Goal: Information Seeking & Learning: Learn about a topic

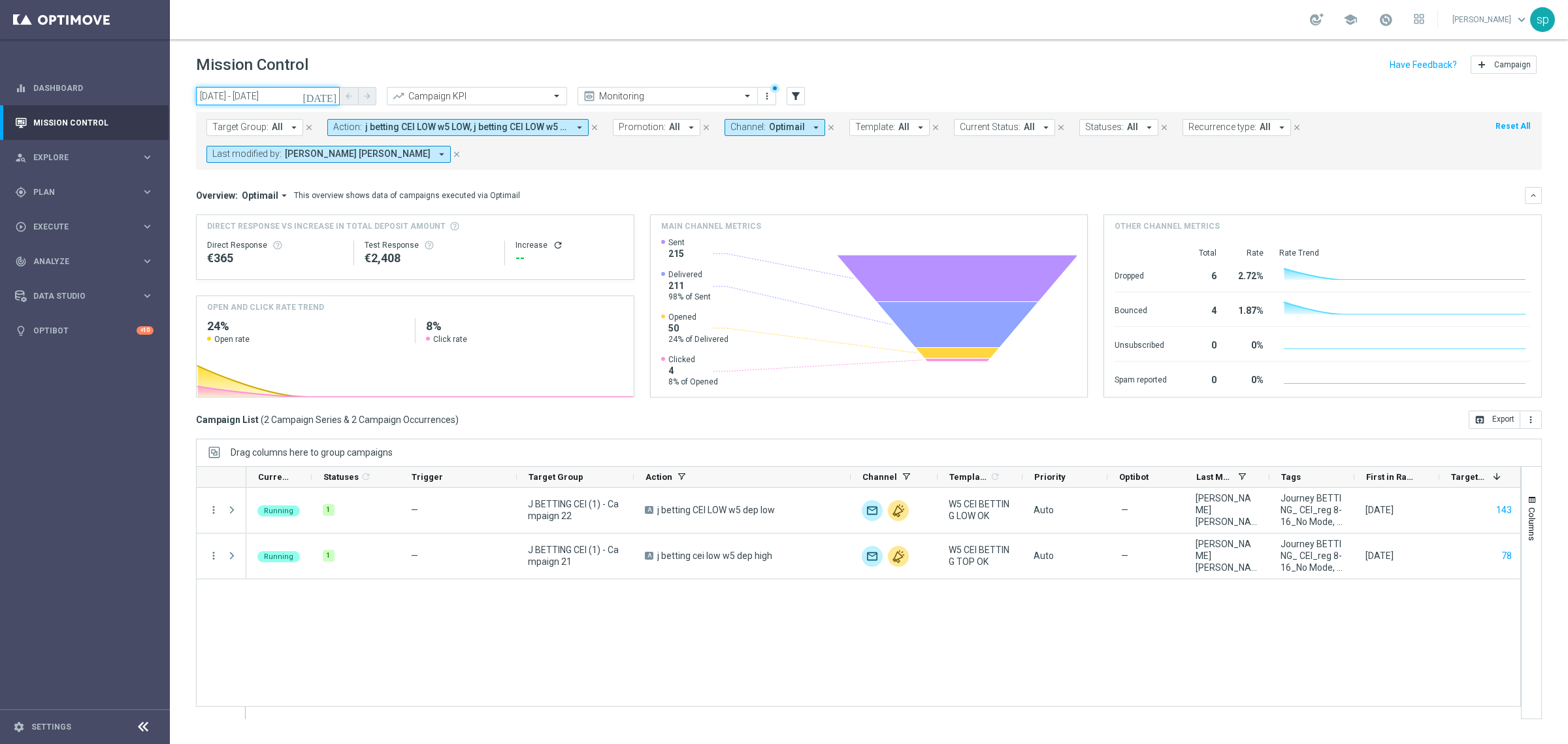
click at [248, 93] on input "[DATE] - [DATE]" at bounding box center [268, 96] width 144 height 18
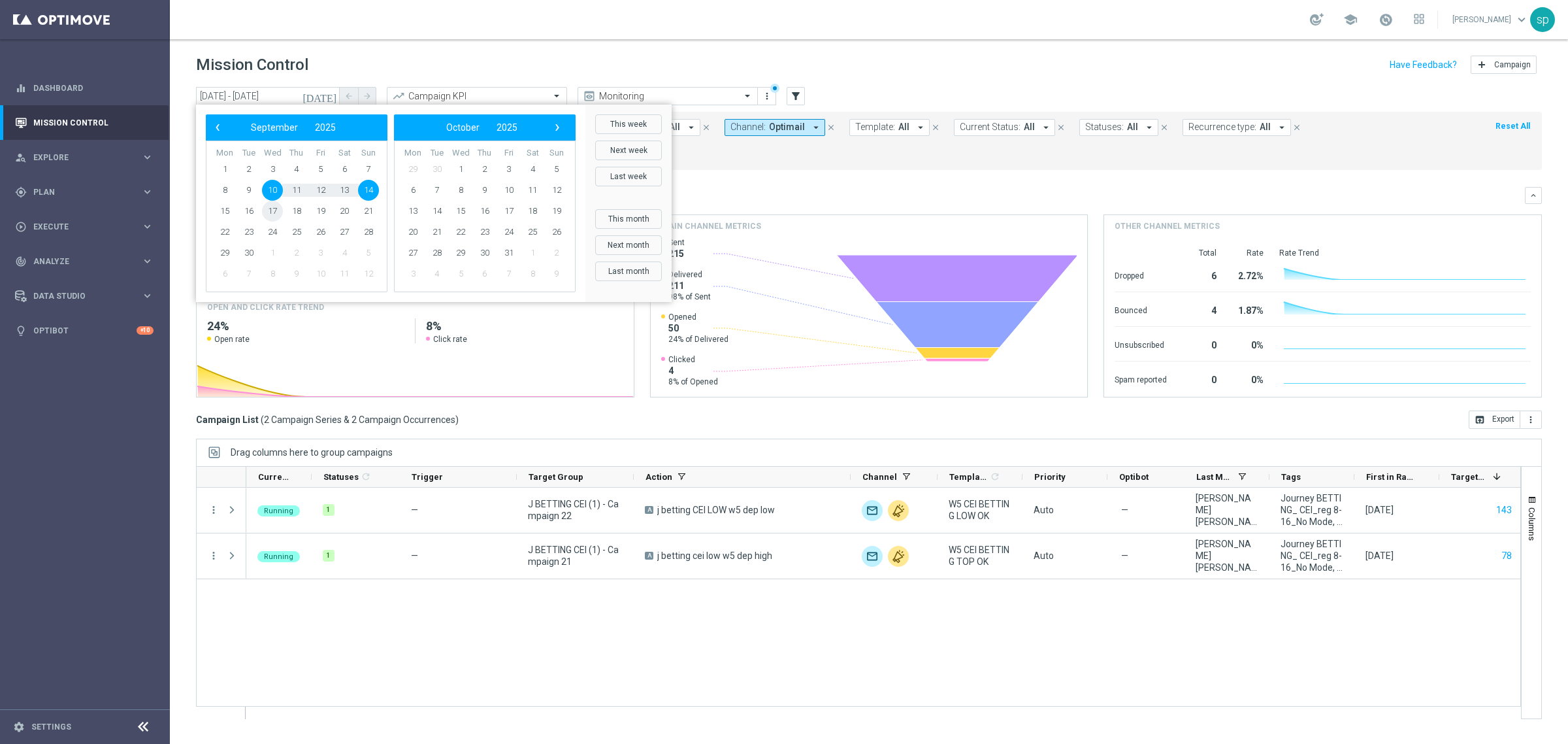
click at [269, 217] on span "17" at bounding box center [272, 211] width 21 height 21
type input "[DATE] - [DATE]"
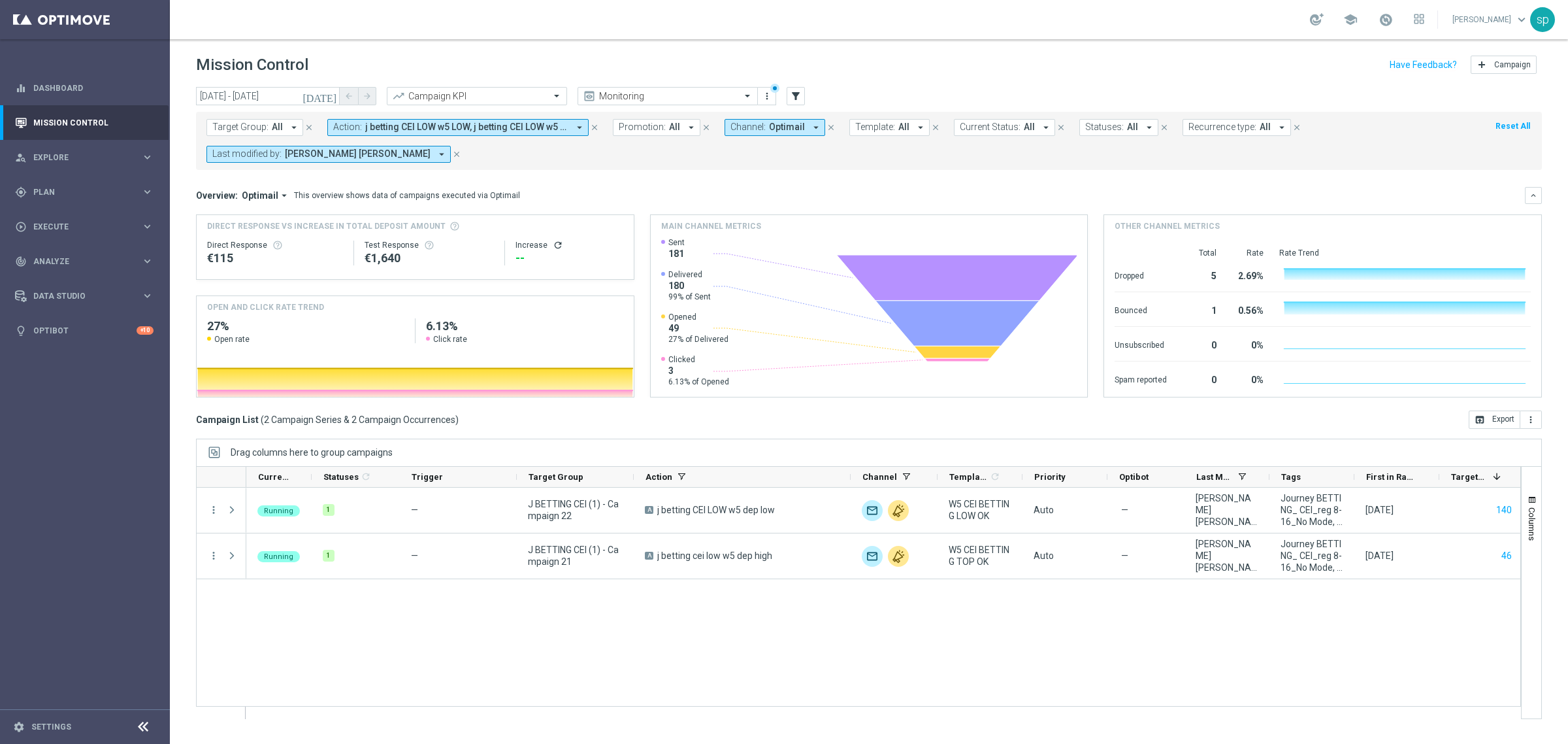
click at [474, 129] on span "j betting CEI LOW w5 LOW, j betting CEI LOW w5 dep low, j betting cei low w5 de…" at bounding box center [467, 127] width 203 height 11
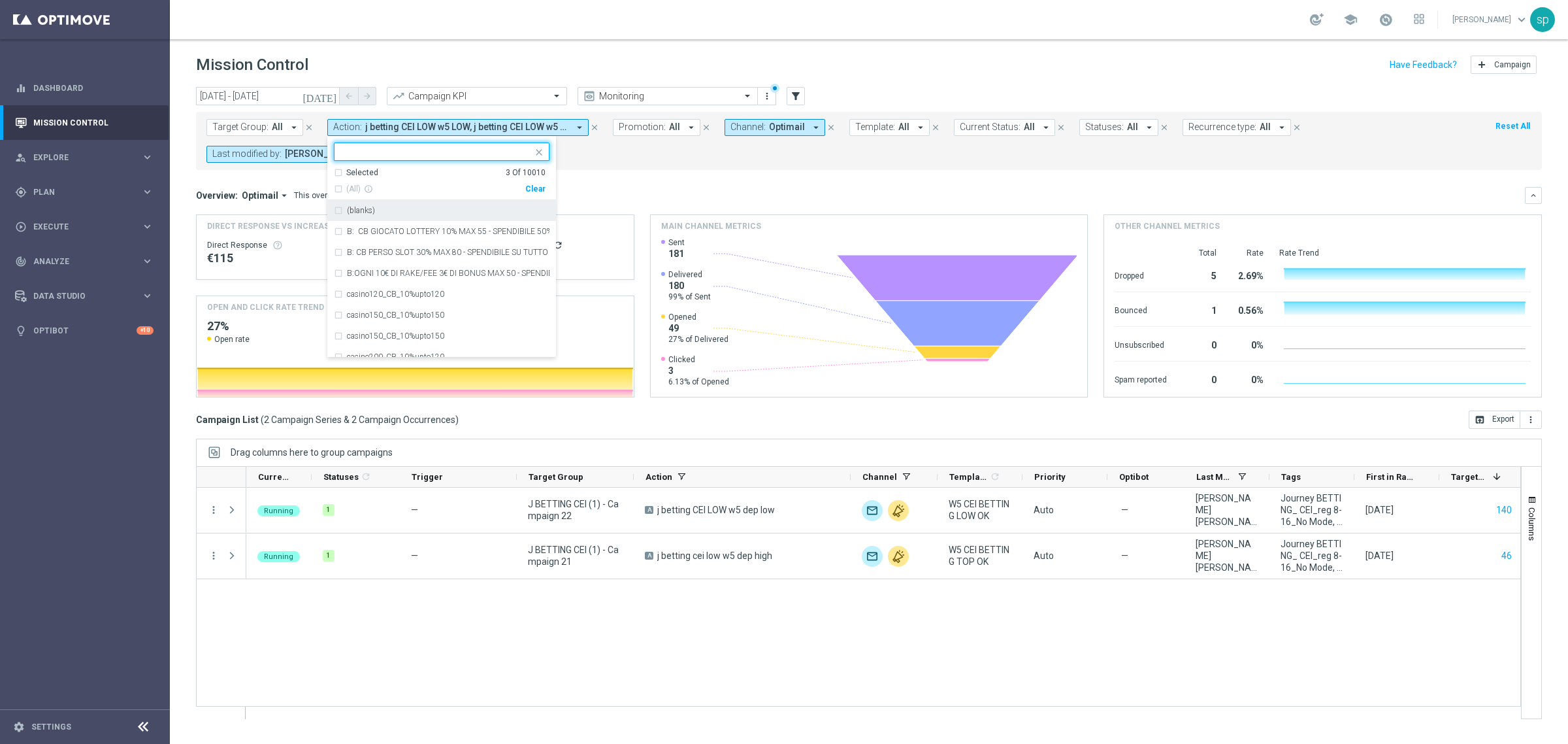
click at [0, 0] on div "Clear" at bounding box center [0, 0] width 0 height 0
click at [614, 164] on div "Target Group: All arrow_drop_down close Action: j betting CEI LOW w5 LOW, j bet…" at bounding box center [869, 140] width 1345 height 58
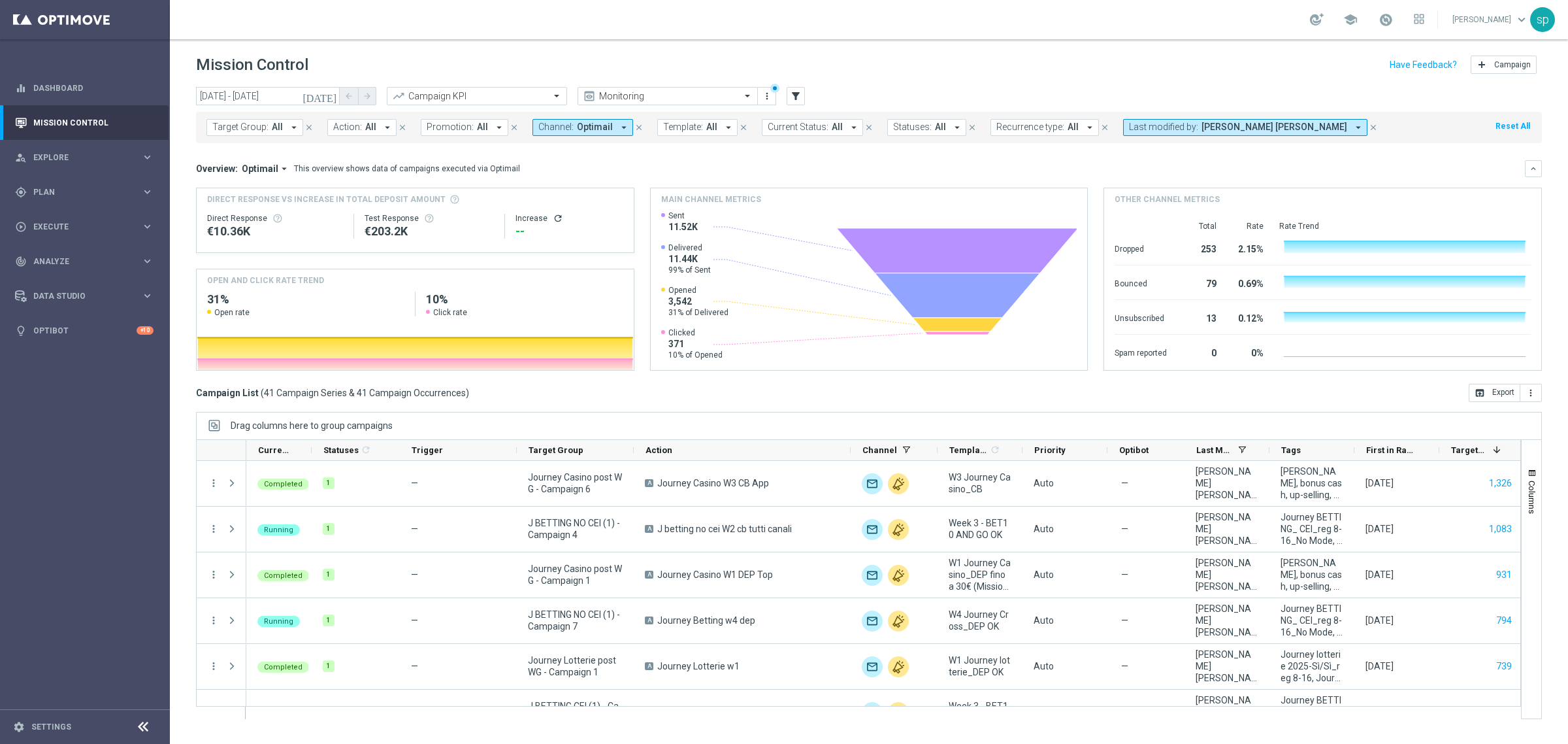
click at [445, 128] on span "Promotion:" at bounding box center [450, 127] width 47 height 11
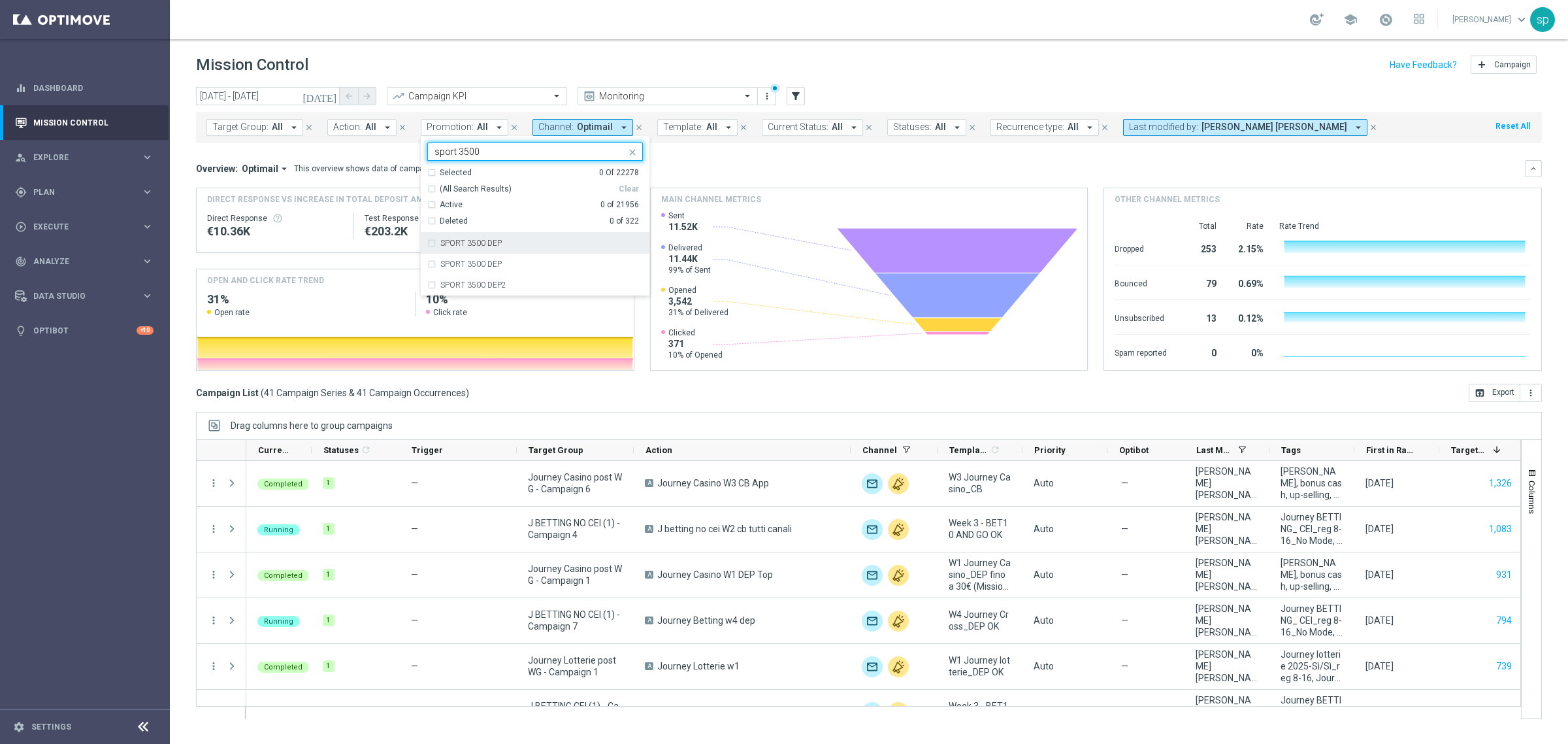
click at [510, 247] on div "SPORT 3500 DEP" at bounding box center [535, 243] width 215 height 21
type input "sport 3500"
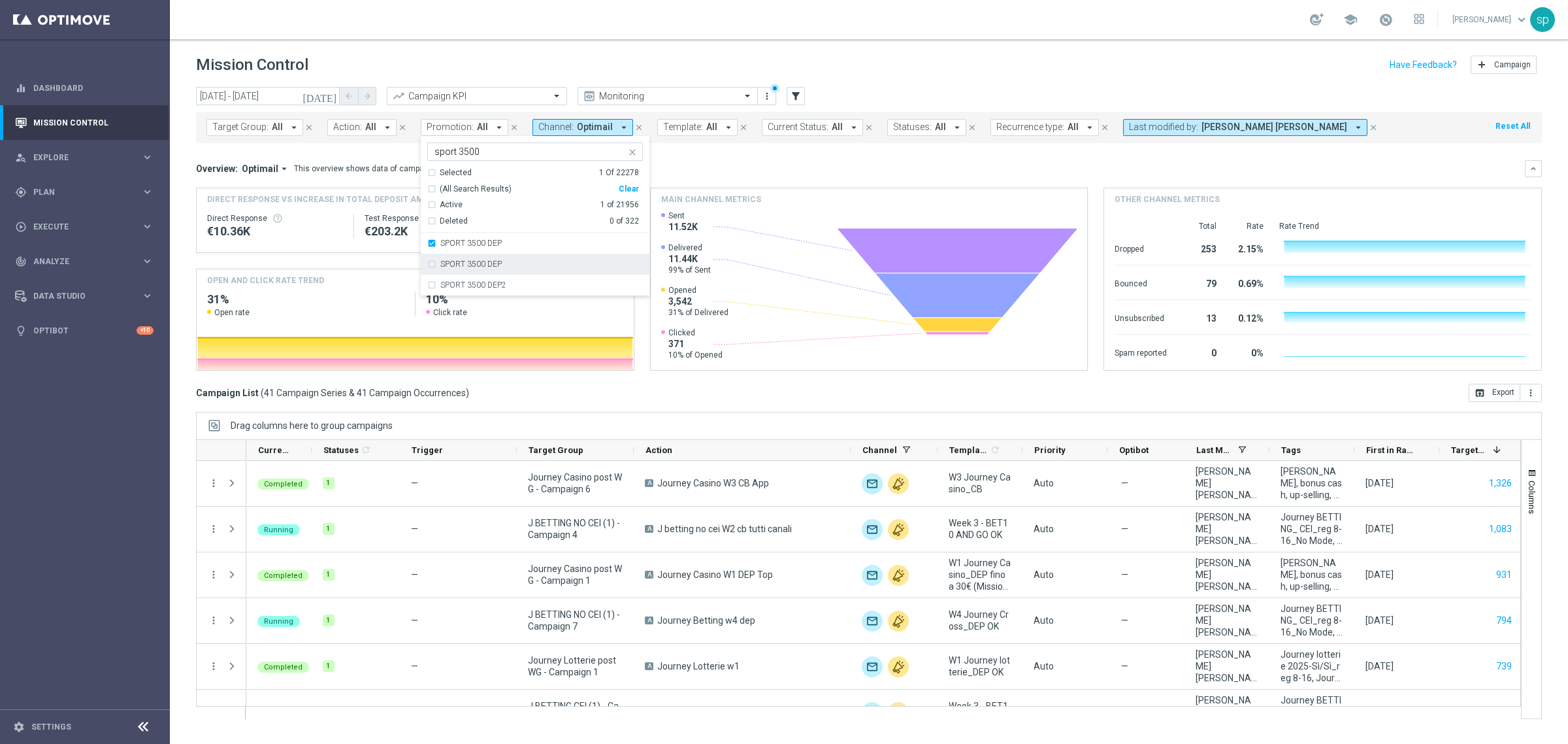
click at [510, 270] on div "SPORT 3500 DEP" at bounding box center [535, 264] width 215 height 21
click at [715, 157] on mini-dashboard "Overview: Optimail arrow_drop_down This overview shows data of campaigns execut…" at bounding box center [869, 263] width 1345 height 240
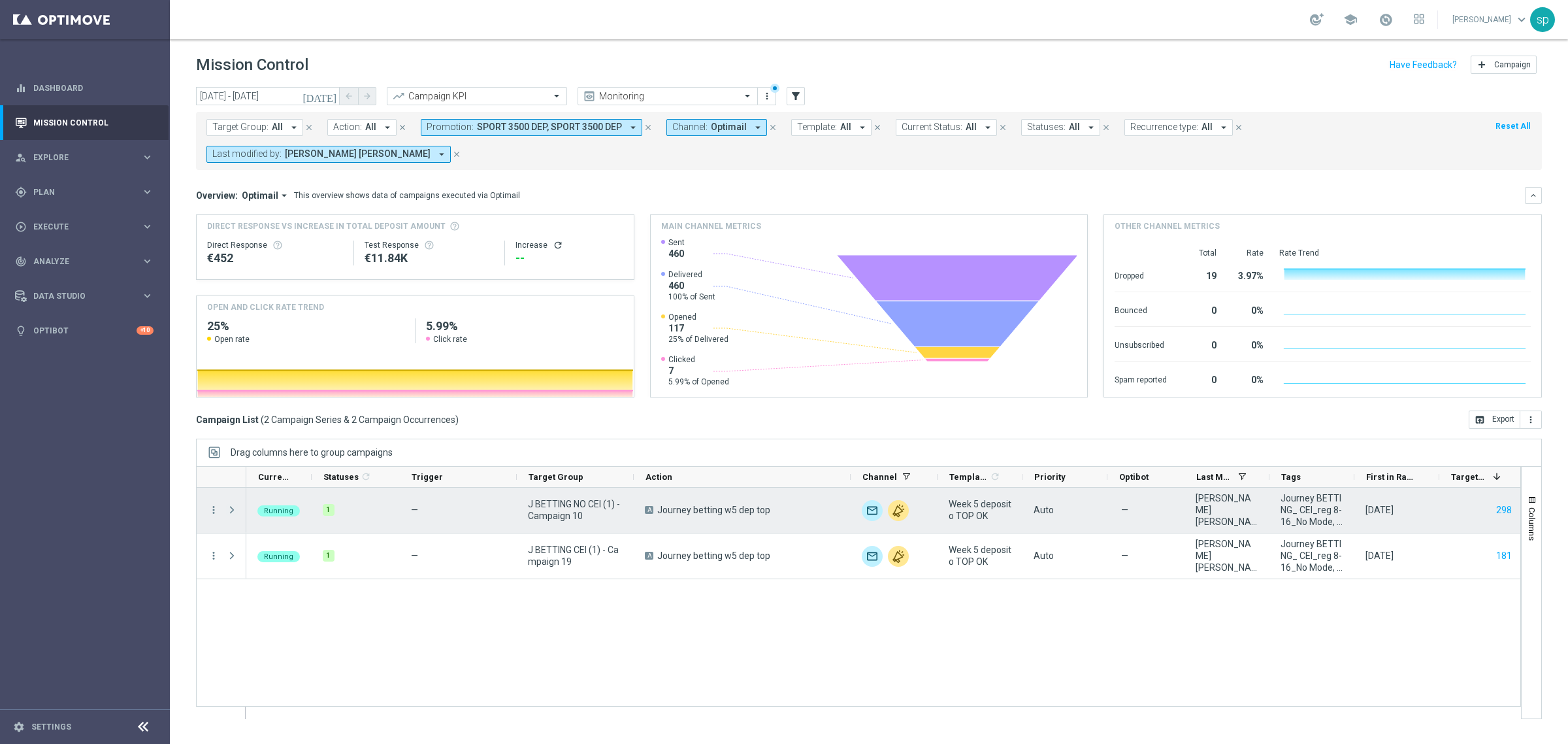
click at [236, 505] on span at bounding box center [231, 509] width 12 height 10
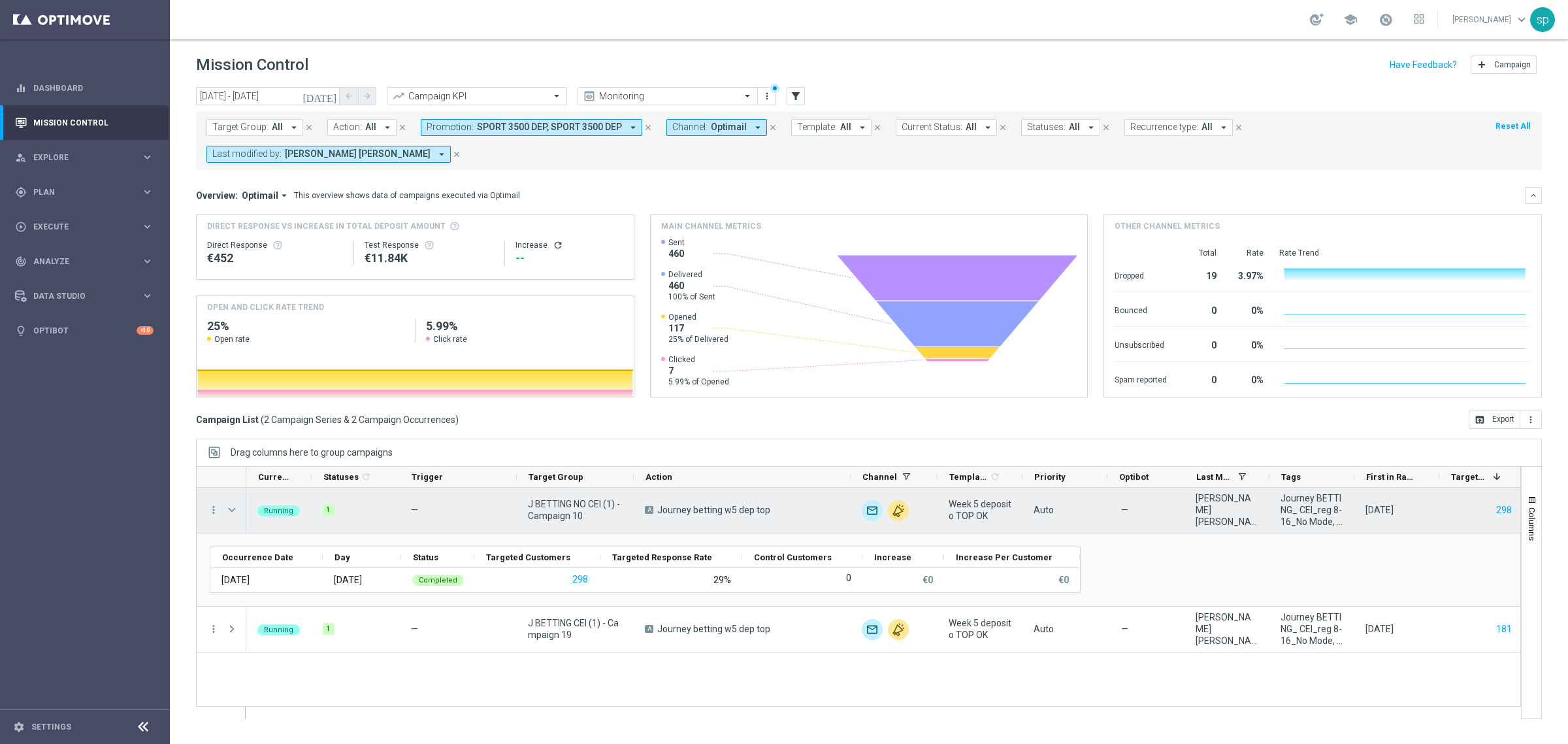
click at [236, 505] on span at bounding box center [231, 509] width 12 height 10
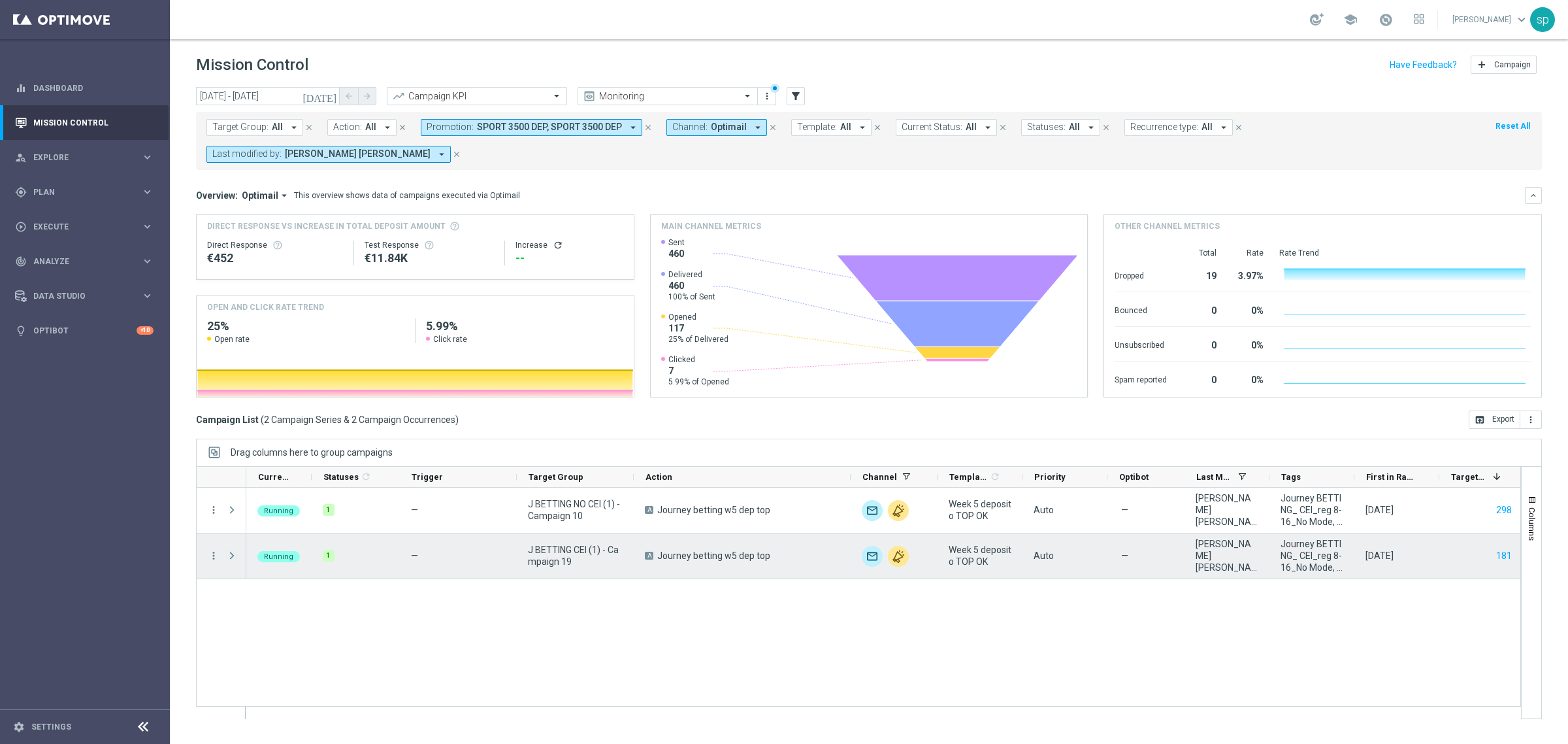
click at [236, 515] on span at bounding box center [231, 555] width 12 height 10
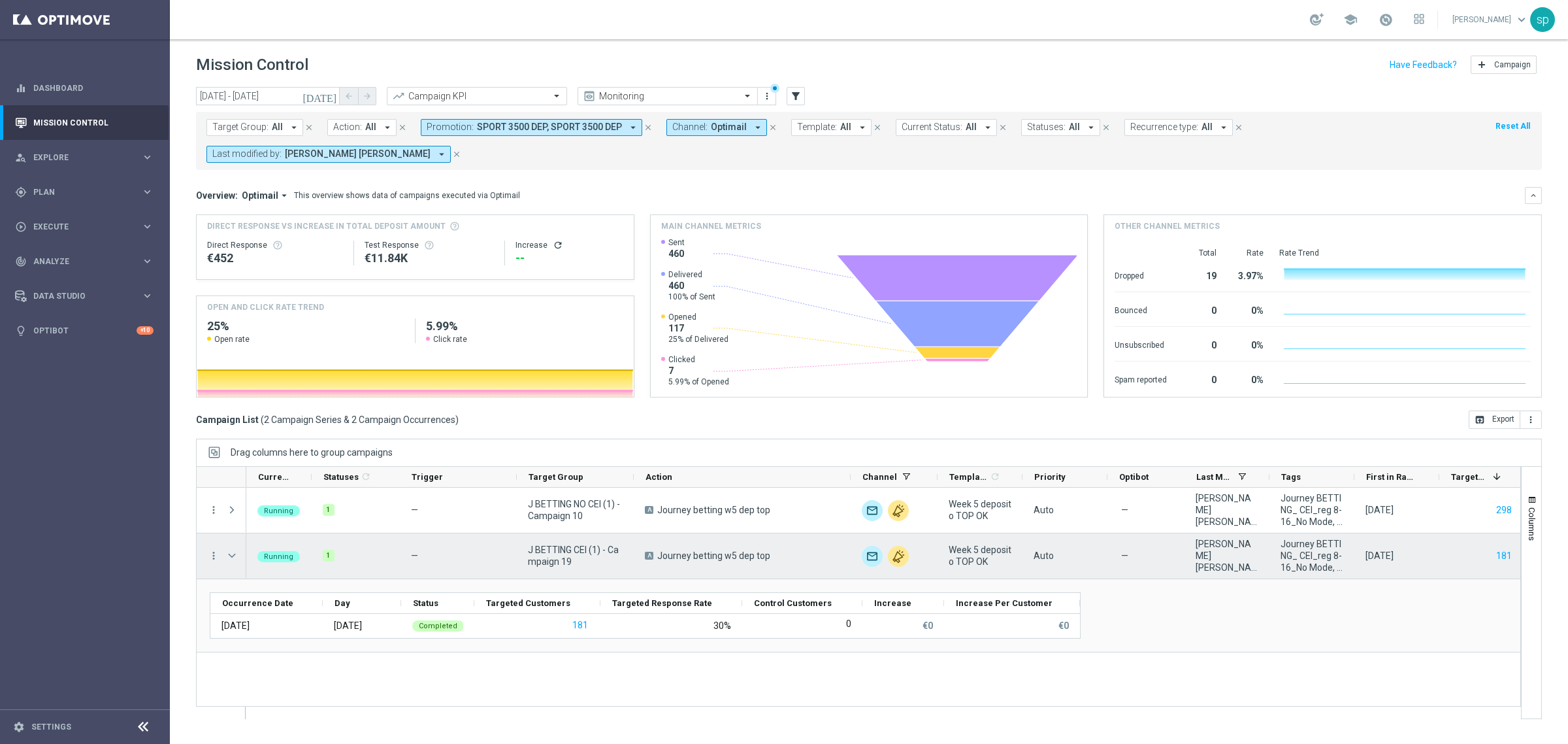
click at [236, 515] on span at bounding box center [231, 555] width 12 height 10
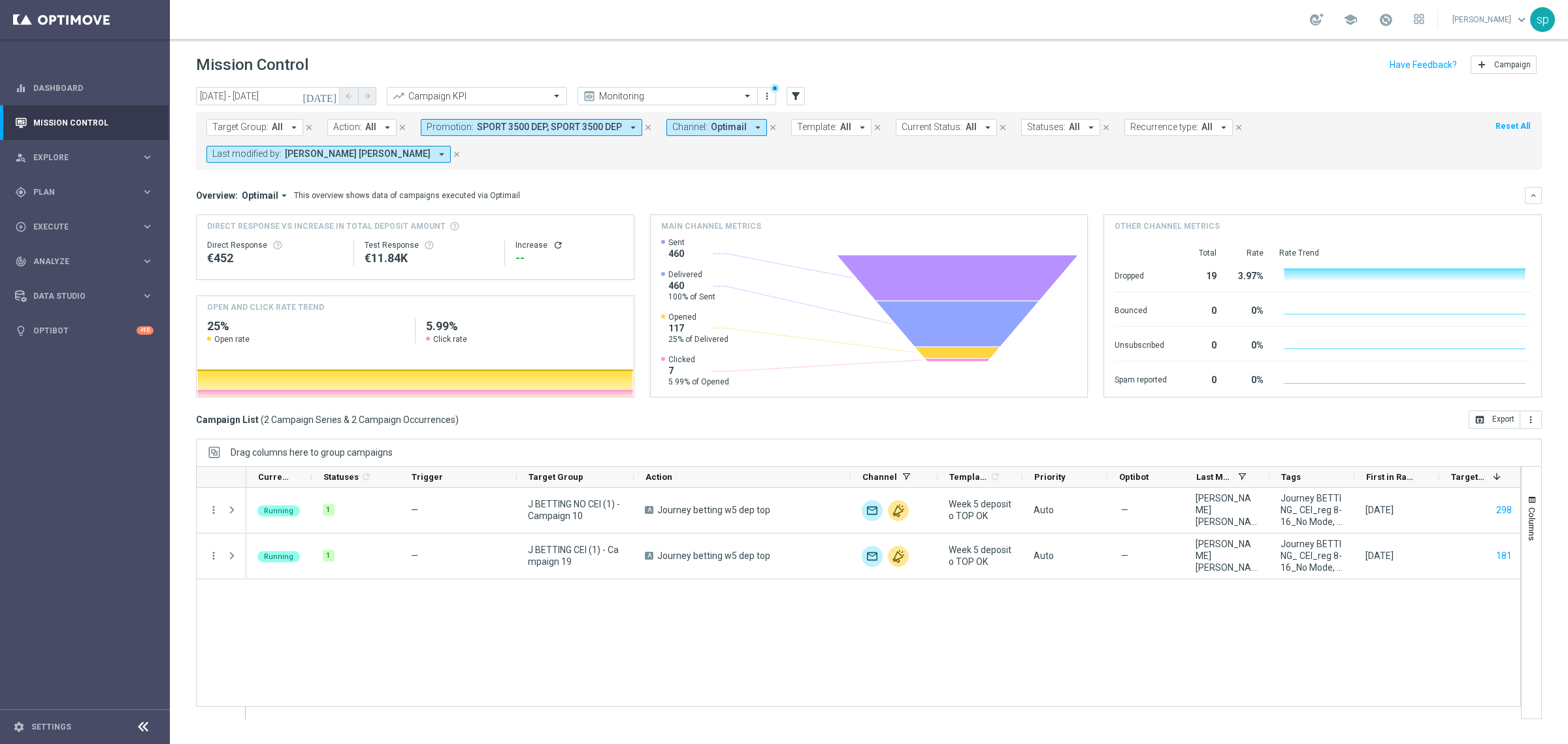
click at [496, 126] on span "SPORT 3500 DEP, SPORT 3500 DEP" at bounding box center [550, 127] width 145 height 11
click at [527, 242] on div "SPORT 6000 DEP" at bounding box center [542, 243] width 203 height 8
type input "sport 6000"
click at [686, 187] on div "Overview: Optimail arrow_drop_down This overview shows data of campaigns execut…" at bounding box center [869, 195] width 1345 height 17
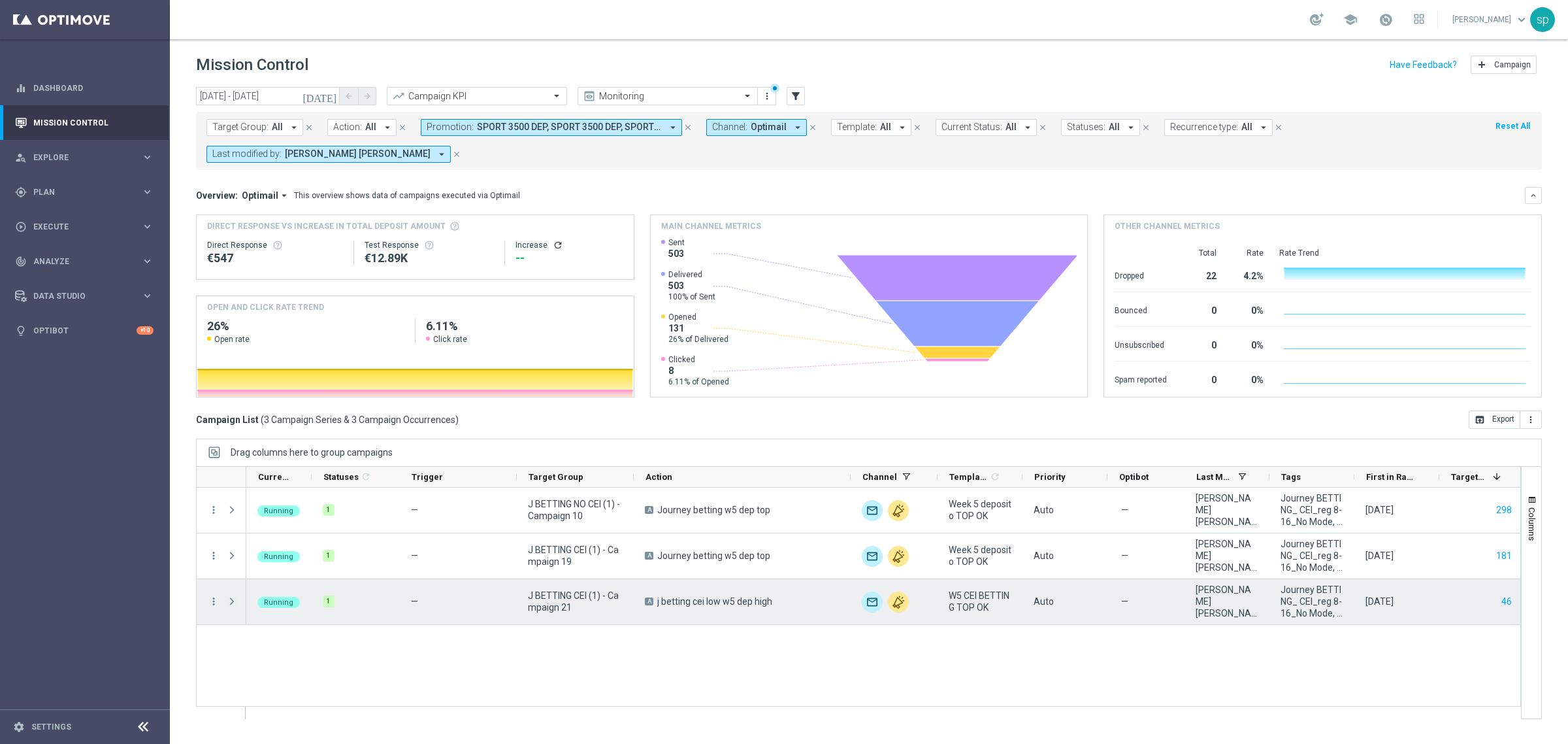
click at [232, 515] on span at bounding box center [231, 601] width 12 height 10
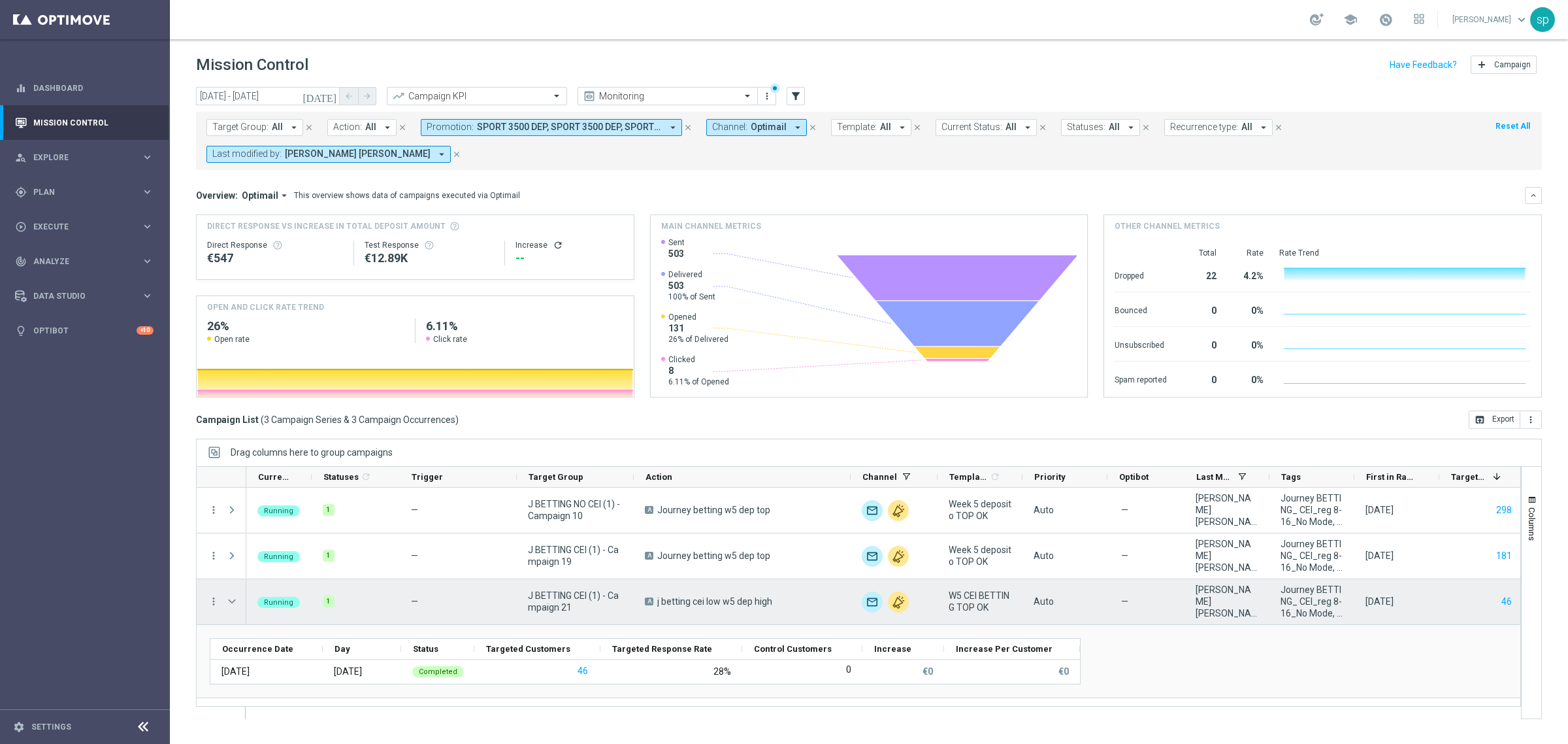
click at [232, 515] on span at bounding box center [231, 601] width 12 height 10
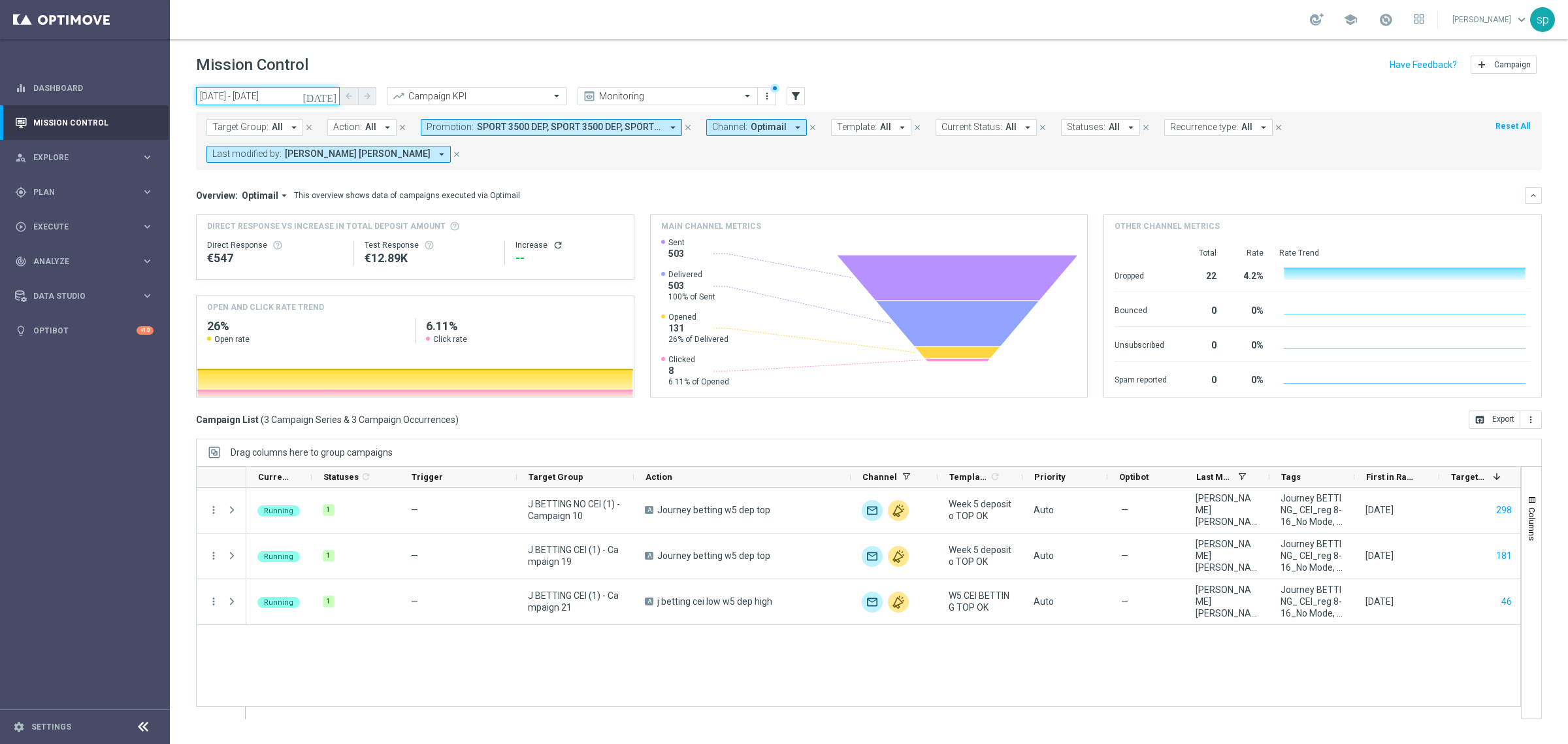
click at [255, 95] on input "[DATE] - [DATE]" at bounding box center [268, 96] width 144 height 18
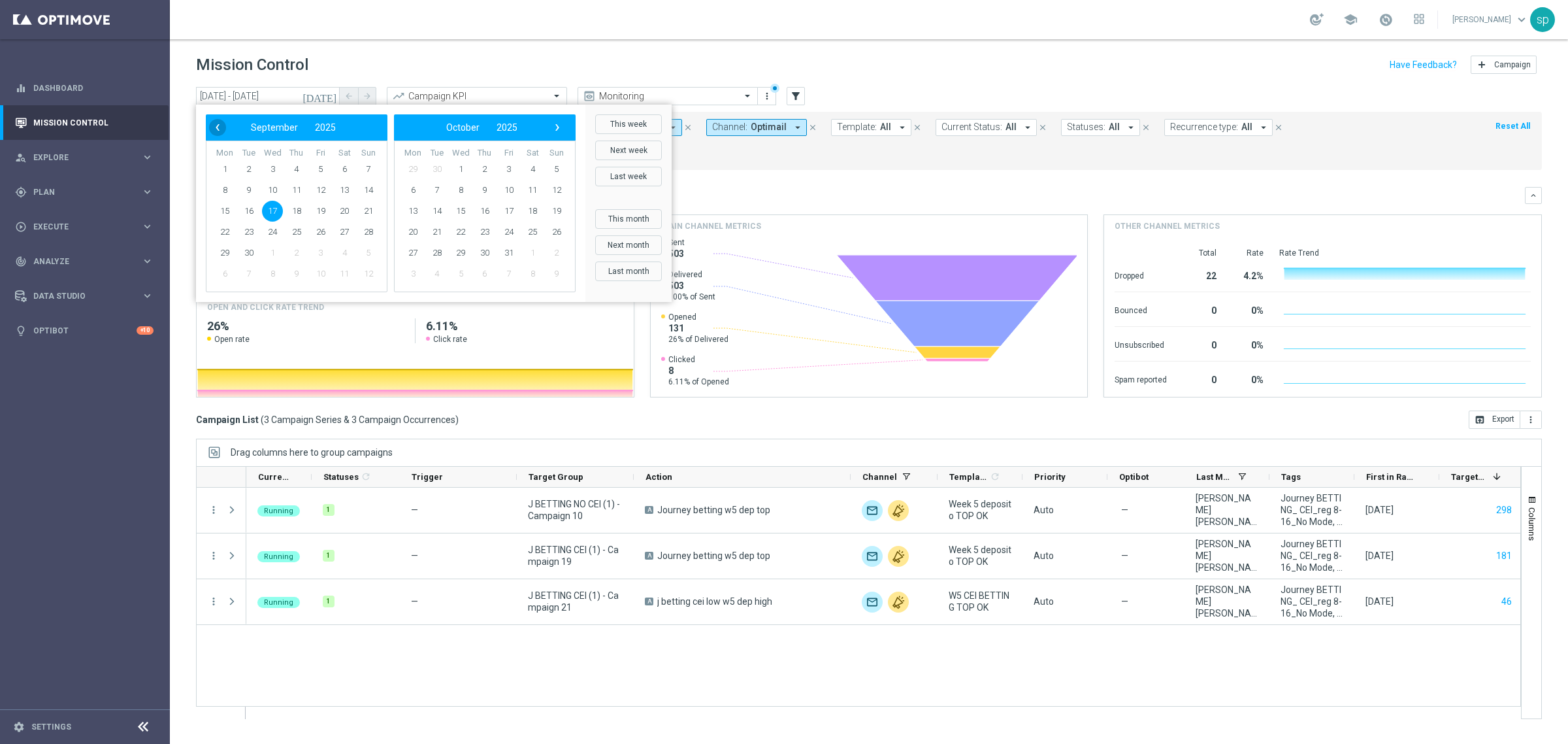
click at [223, 129] on span "‹" at bounding box center [217, 127] width 17 height 17
click at [273, 251] on span "27" at bounding box center [272, 253] width 21 height 21
type input "[DATE] - [DATE]"
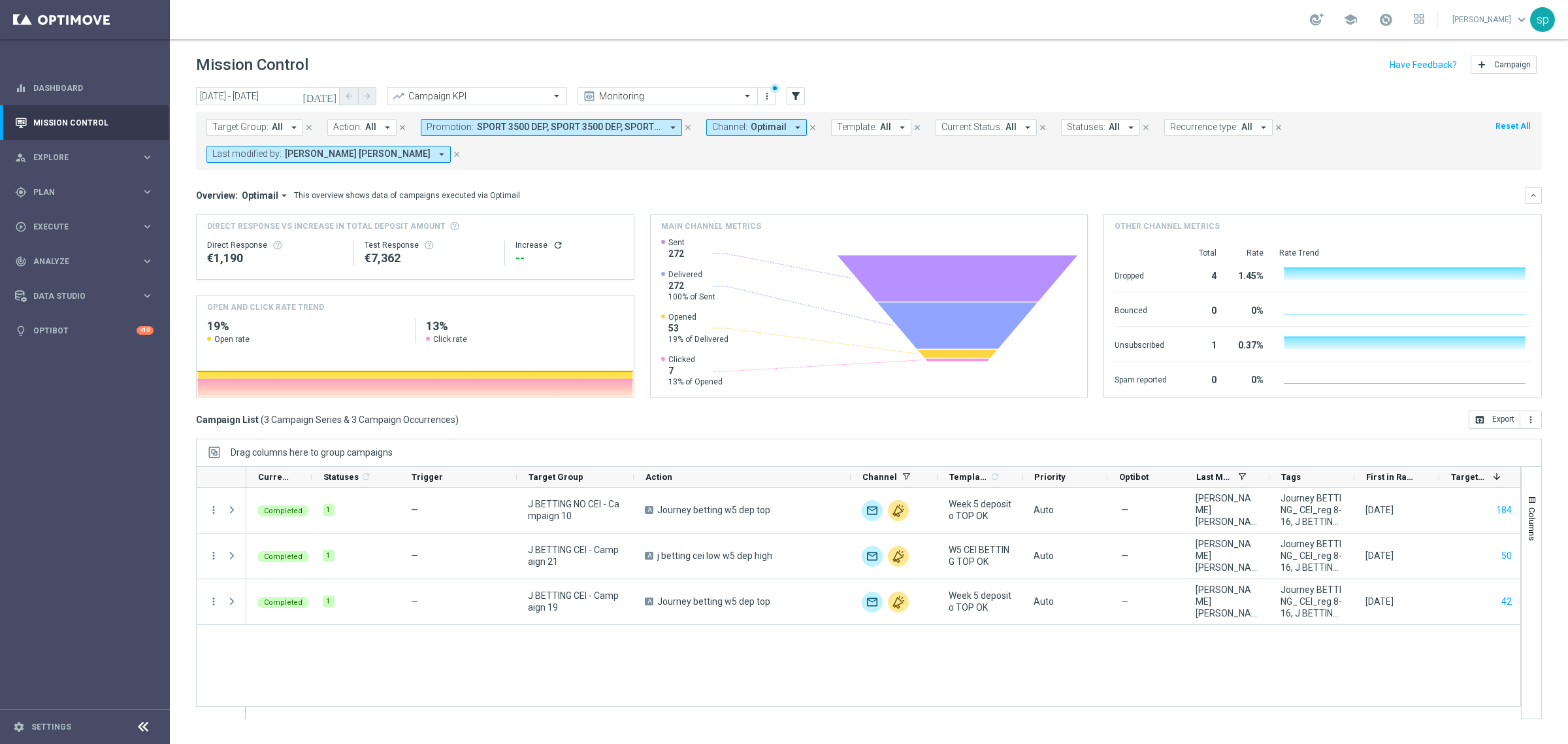
click at [494, 126] on span "SPORT 3500 DEP, SPORT 3500 DEP, SPORT 6000 DEP" at bounding box center [570, 127] width 185 height 11
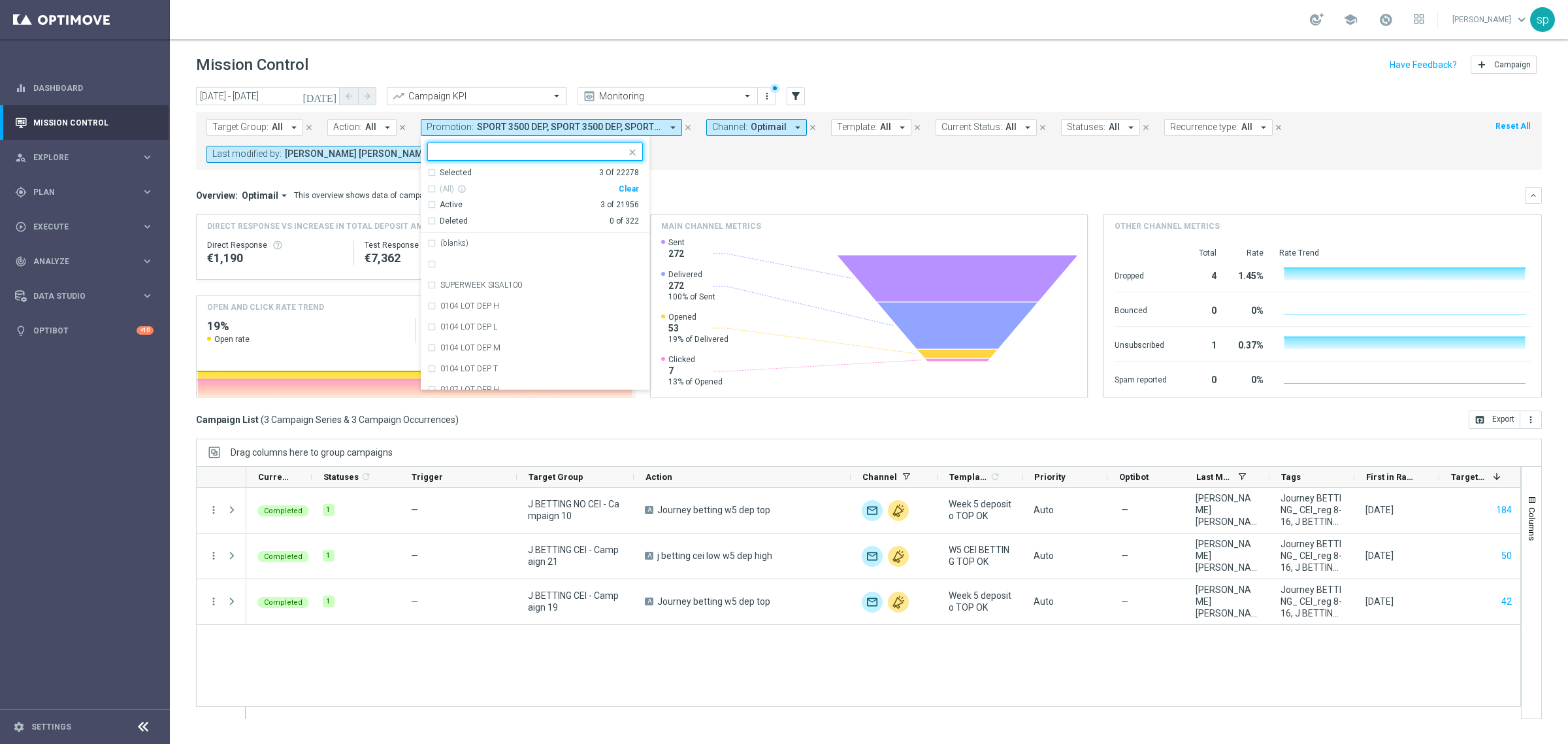
click at [0, 0] on div "Clear" at bounding box center [0, 0] width 0 height 0
click at [663, 160] on form "Target Group: All arrow_drop_down close Action: All arrow_drop_down close Promo…" at bounding box center [839, 140] width 1266 height 44
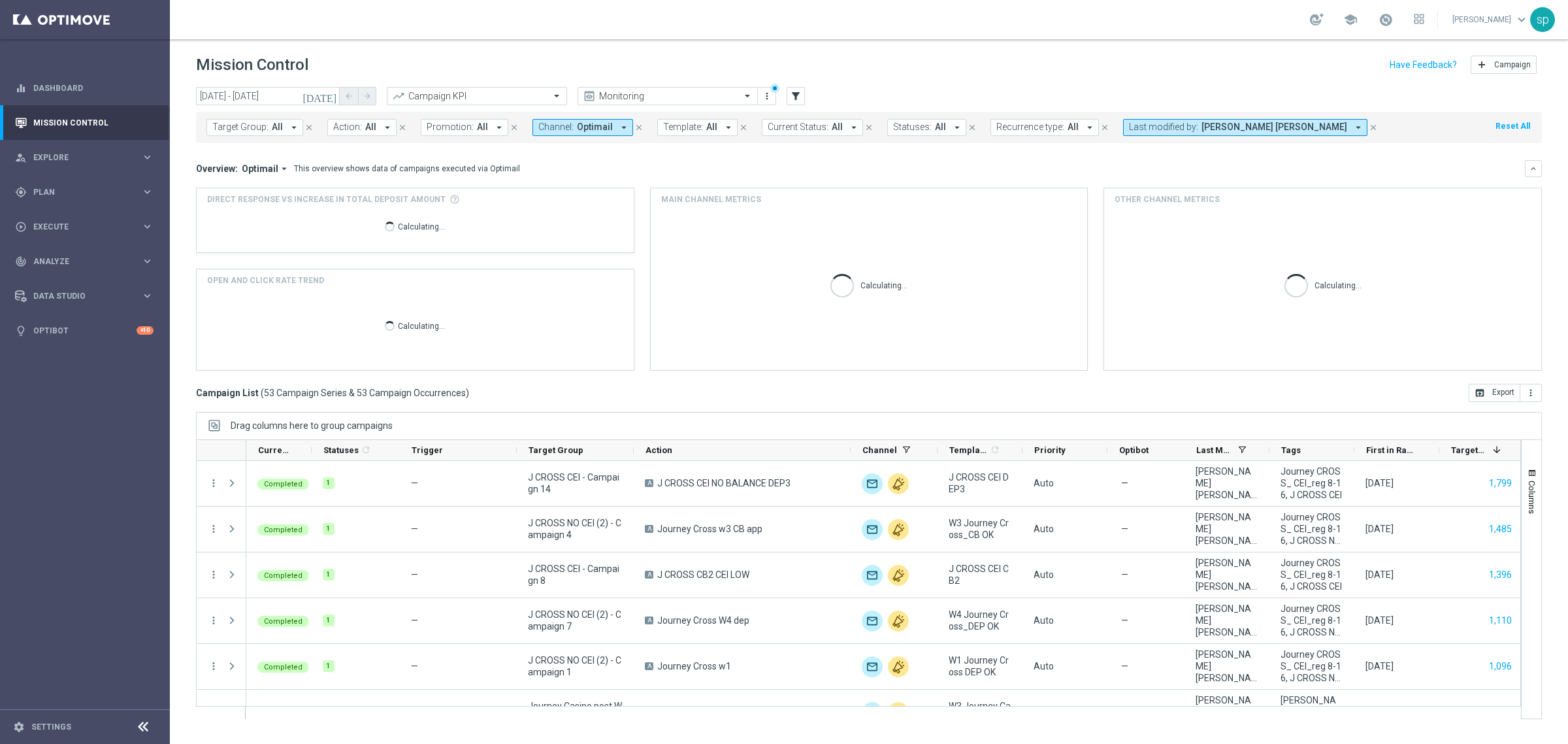
click at [569, 122] on button "Channel: Optimail arrow_drop_down" at bounding box center [583, 127] width 101 height 17
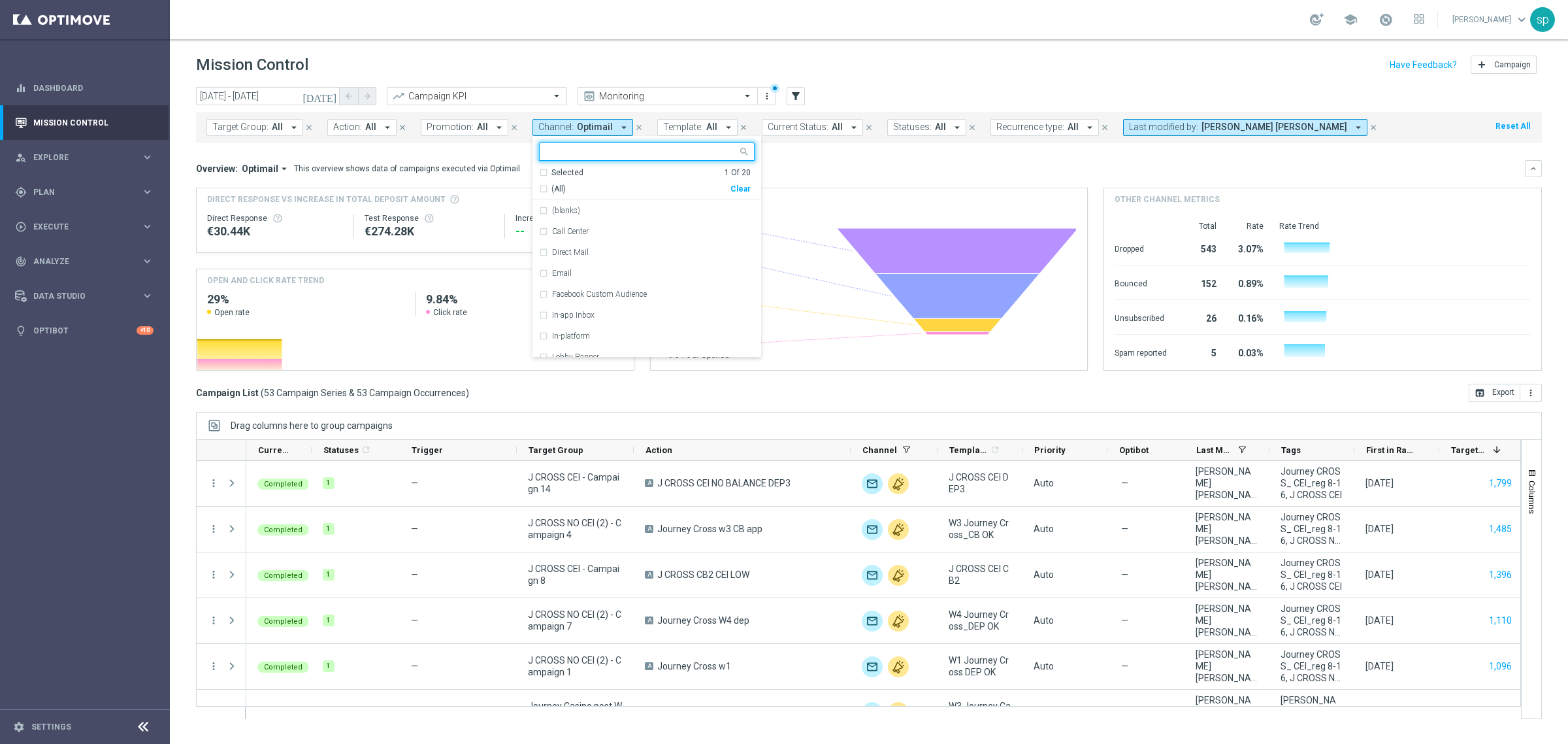
click at [456, 125] on span "Promotion:" at bounding box center [450, 127] width 47 height 11
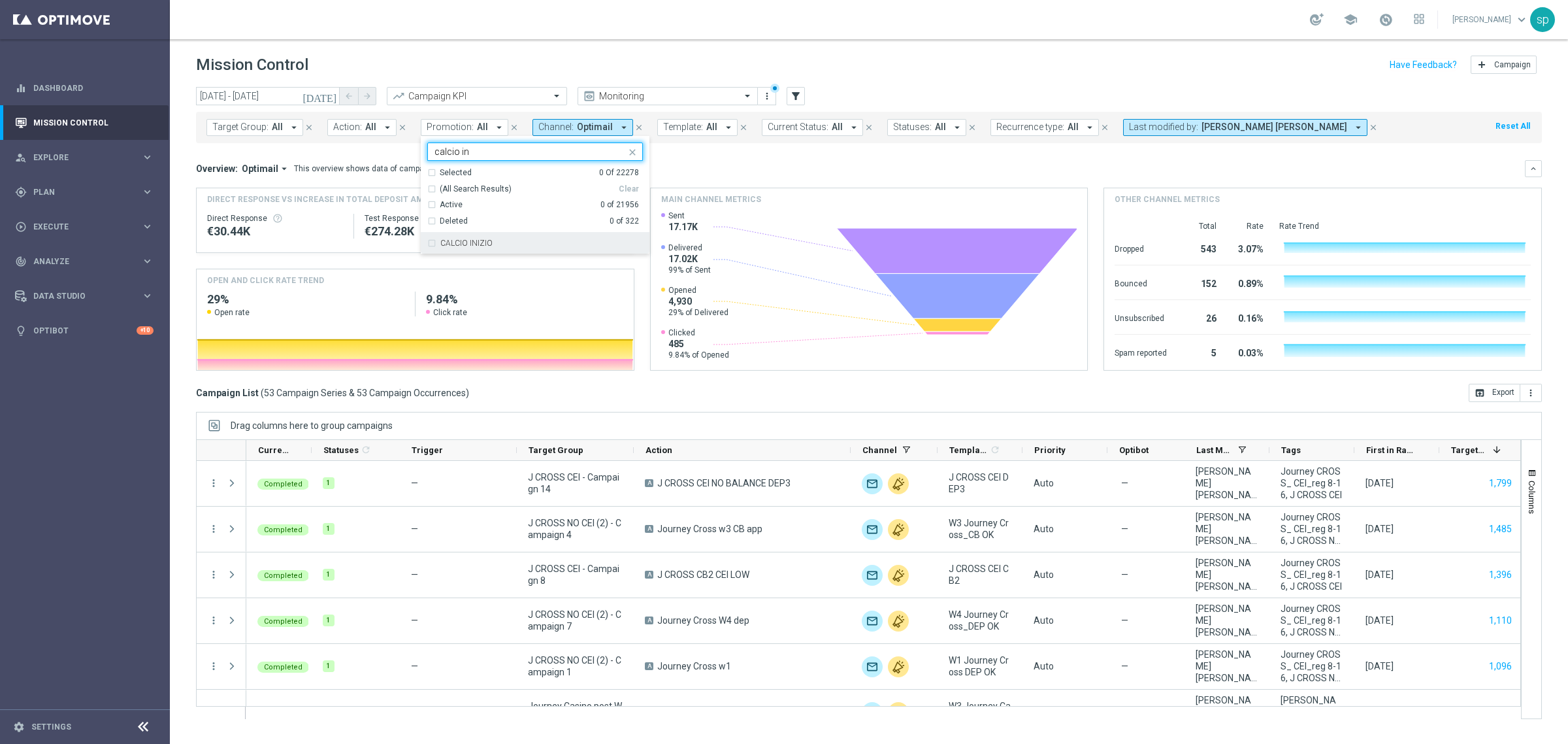
click at [496, 243] on div "CALCIO INIZIO" at bounding box center [542, 243] width 203 height 8
type input "calcio in"
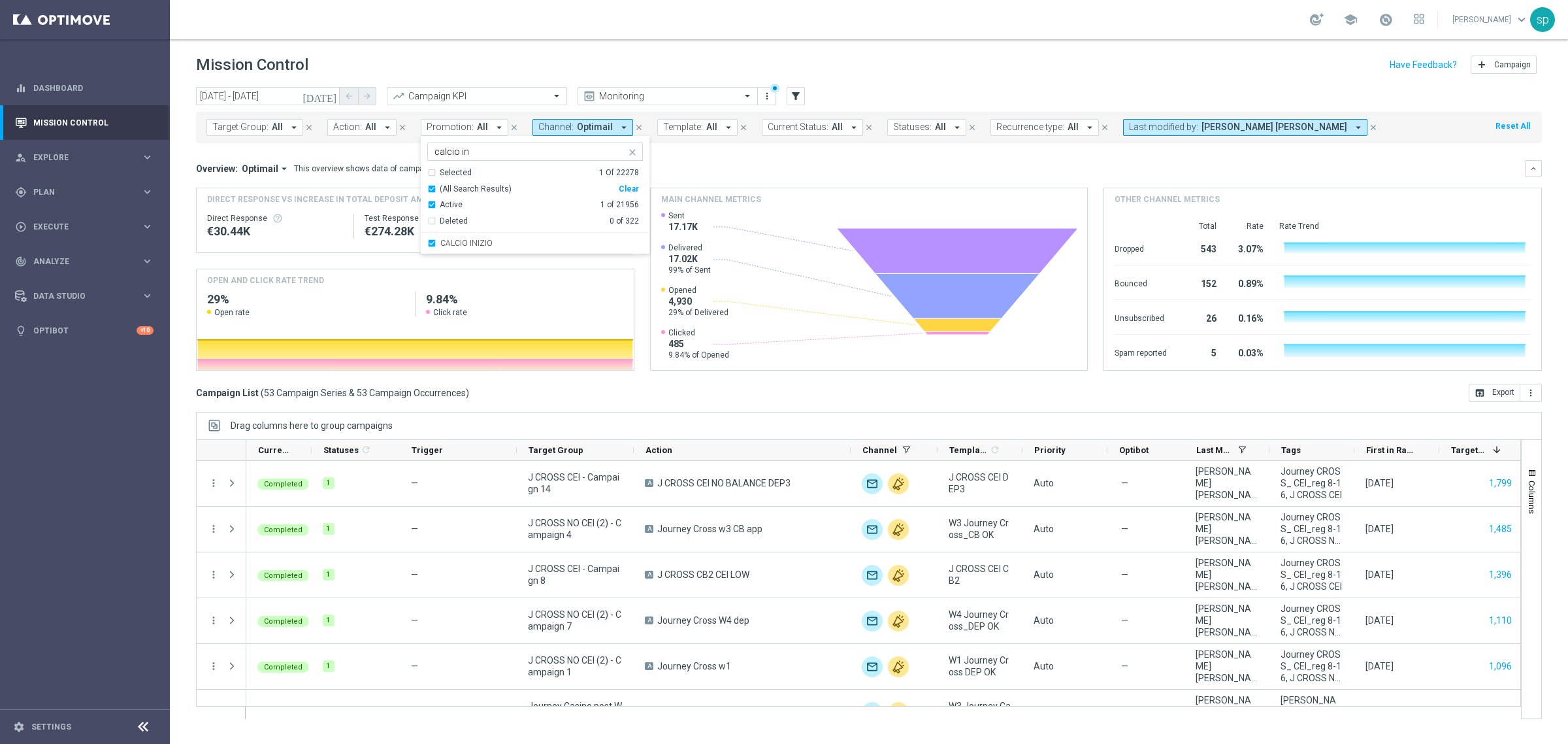
click at [669, 156] on mini-dashboard "Overview: Optimail arrow_drop_down This overview shows data of campaigns execut…" at bounding box center [869, 263] width 1345 height 240
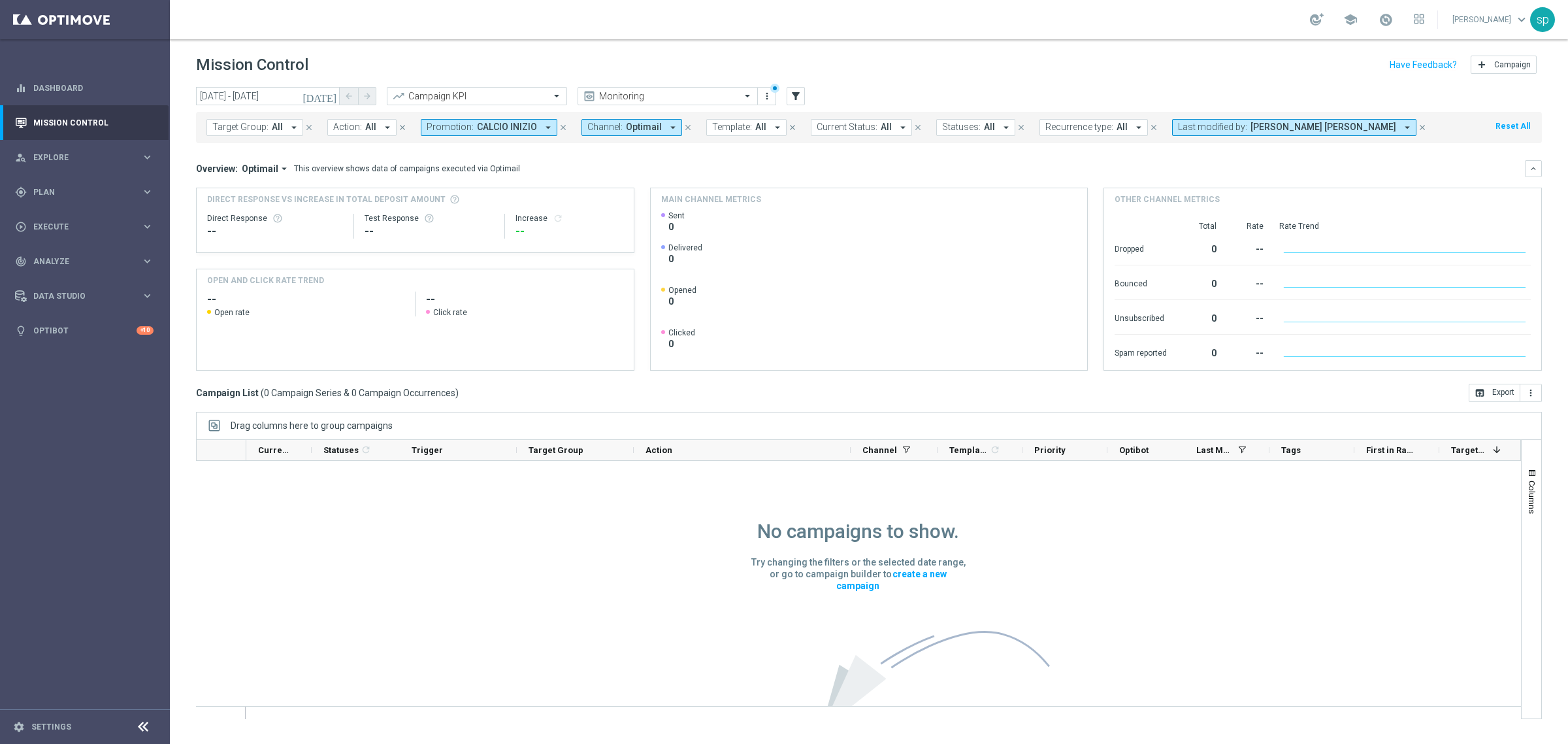
click at [622, 134] on button "Channel: Optimail arrow_drop_down" at bounding box center [632, 127] width 101 height 17
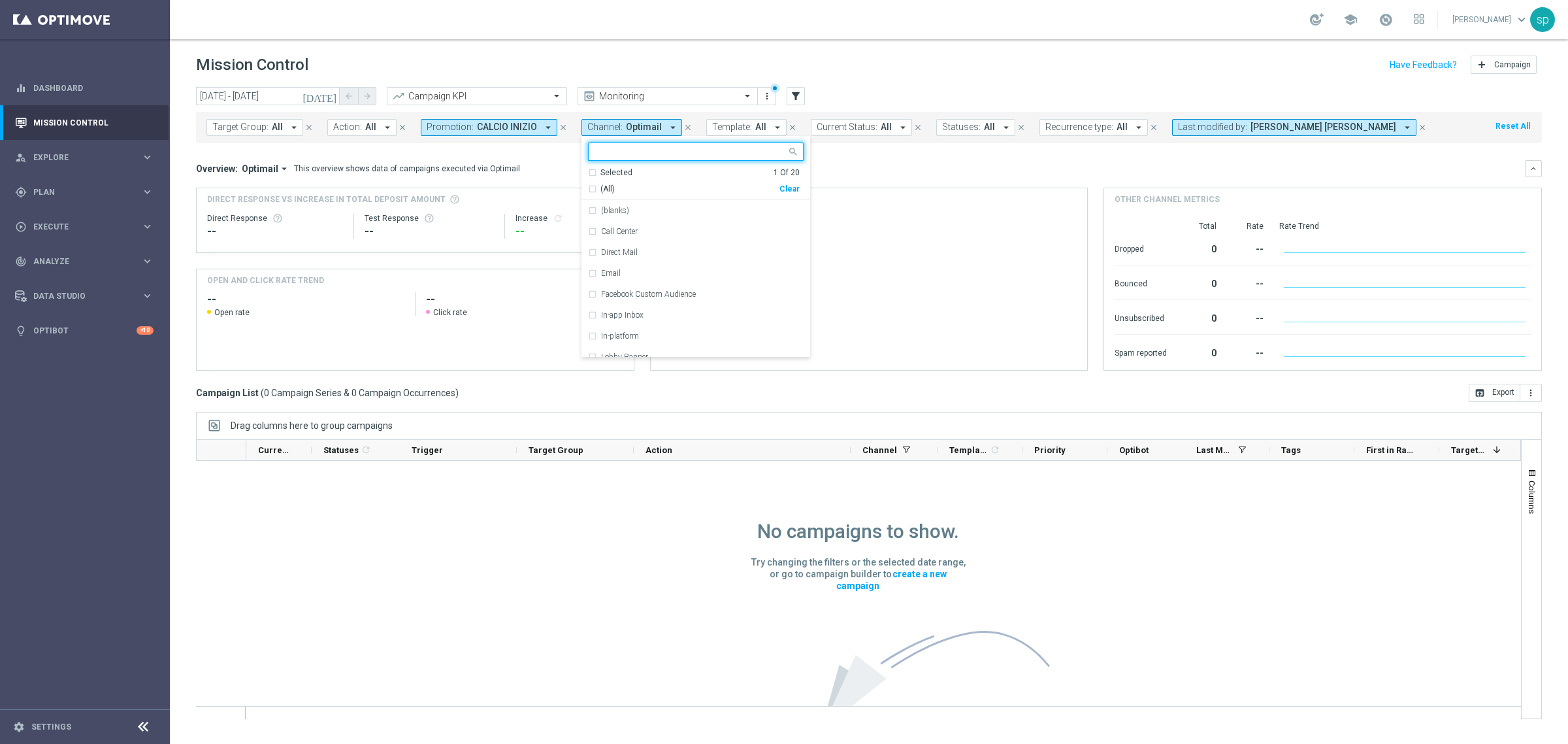
click at [0, 0] on div "Clear" at bounding box center [0, 0] width 0 height 0
click at [887, 157] on mini-dashboard "Overview: Optimail arrow_drop_down This overview shows data of campaigns execut…" at bounding box center [869, 263] width 1345 height 240
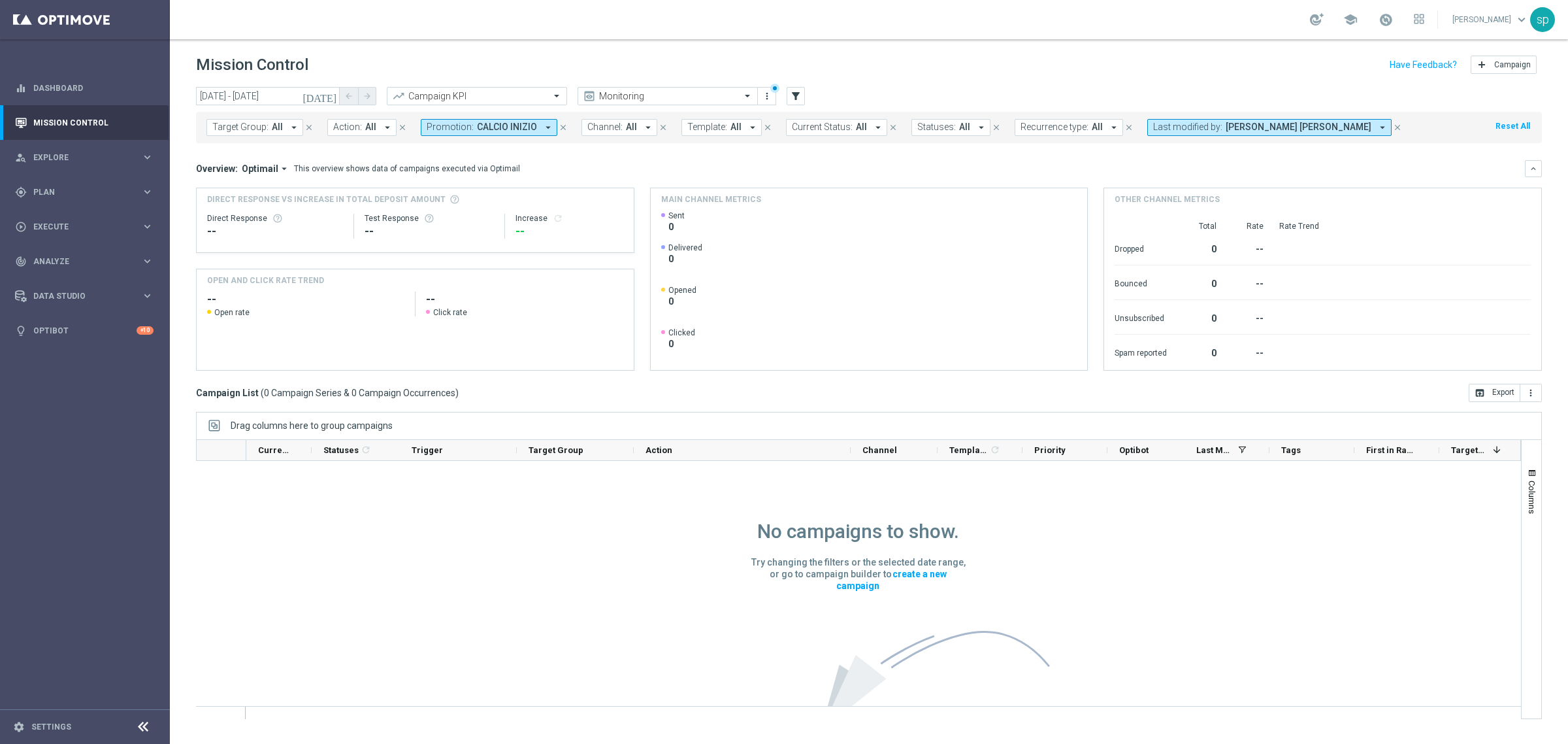
click at [1045, 132] on span "Last modified by:" at bounding box center [1187, 127] width 69 height 11
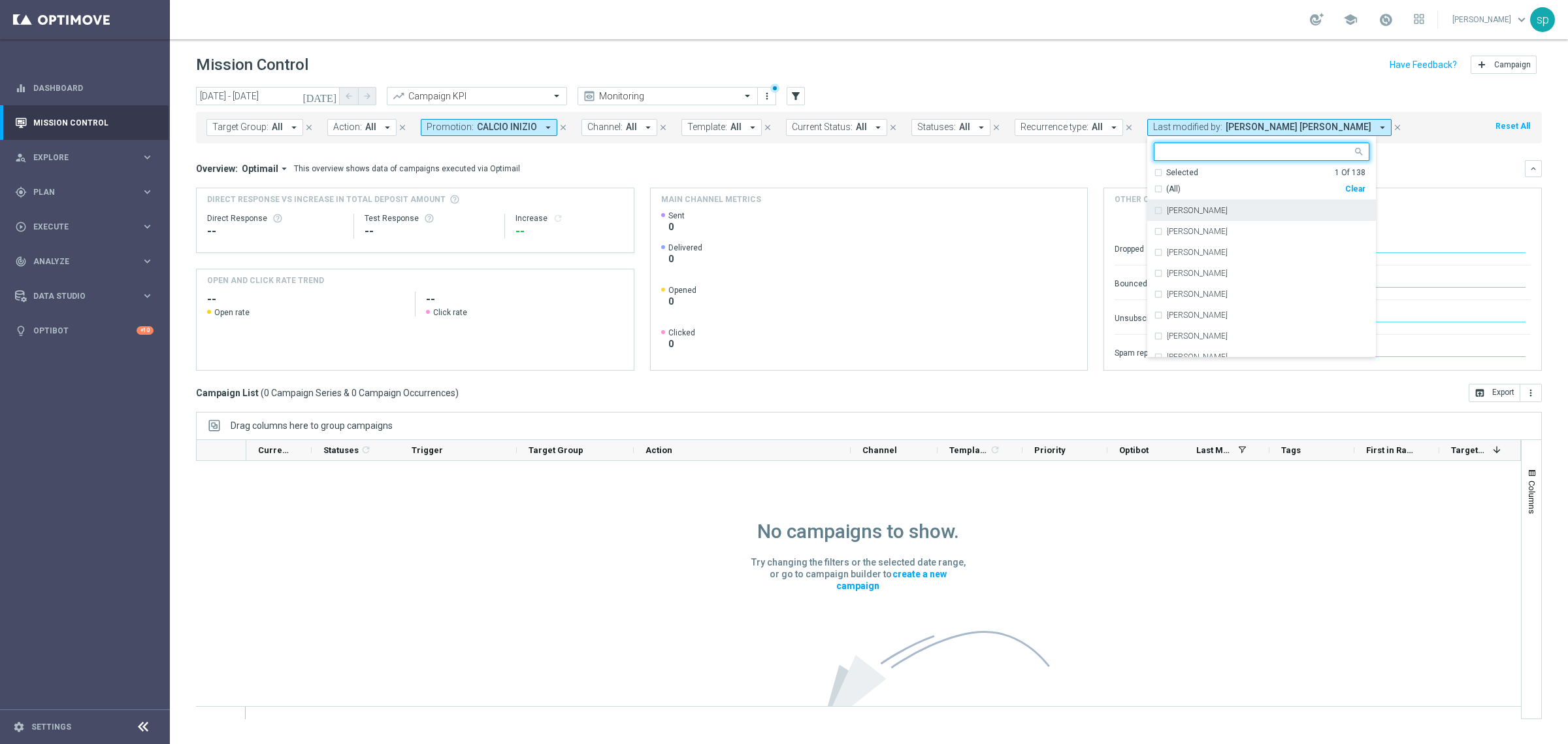
click at [0, 0] on div "Clear" at bounding box center [0, 0] width 0 height 0
click at [1045, 156] on mini-dashboard "Overview: Optimail arrow_drop_down This overview shows data of campaigns execut…" at bounding box center [869, 263] width 1345 height 240
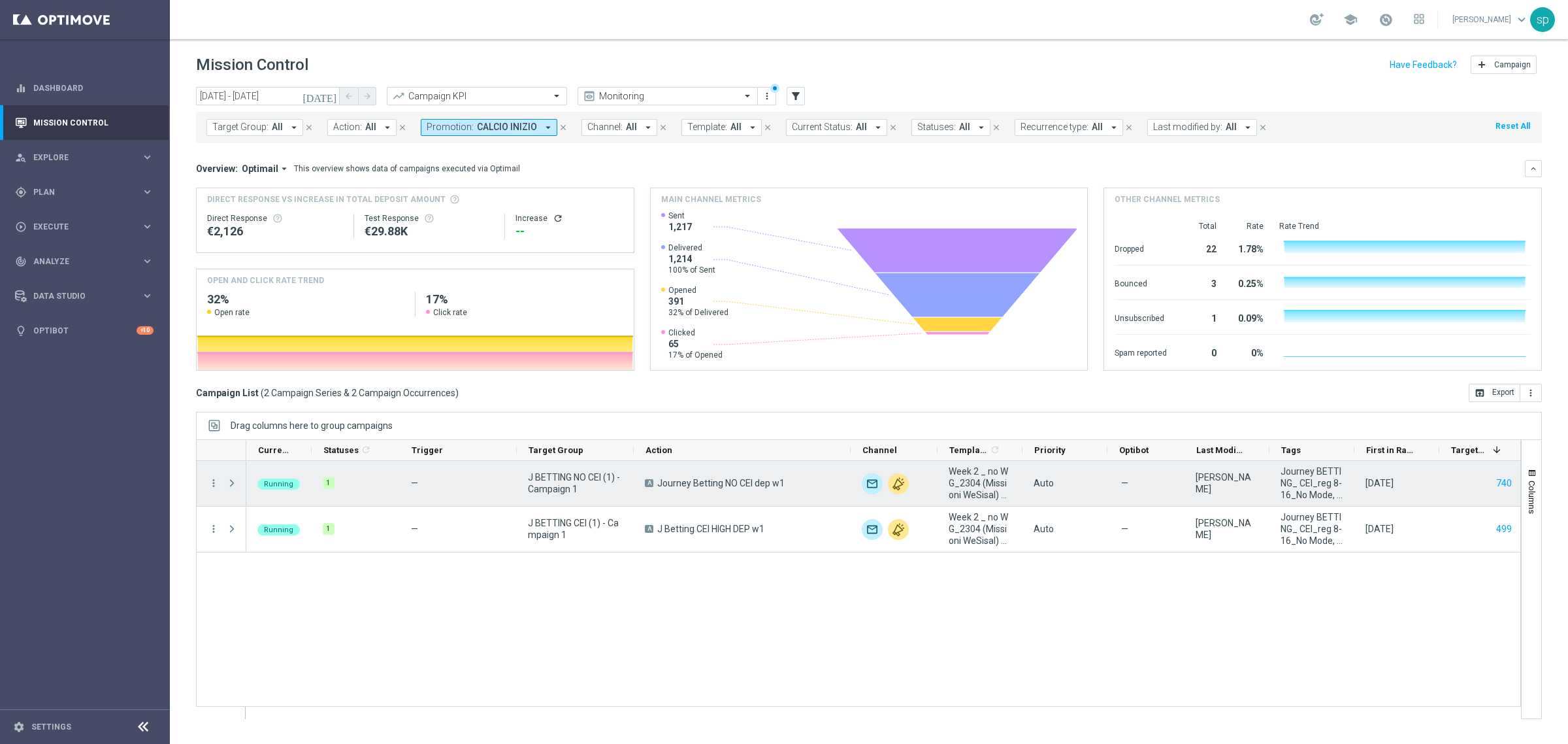
click at [234, 484] on span at bounding box center [231, 482] width 12 height 10
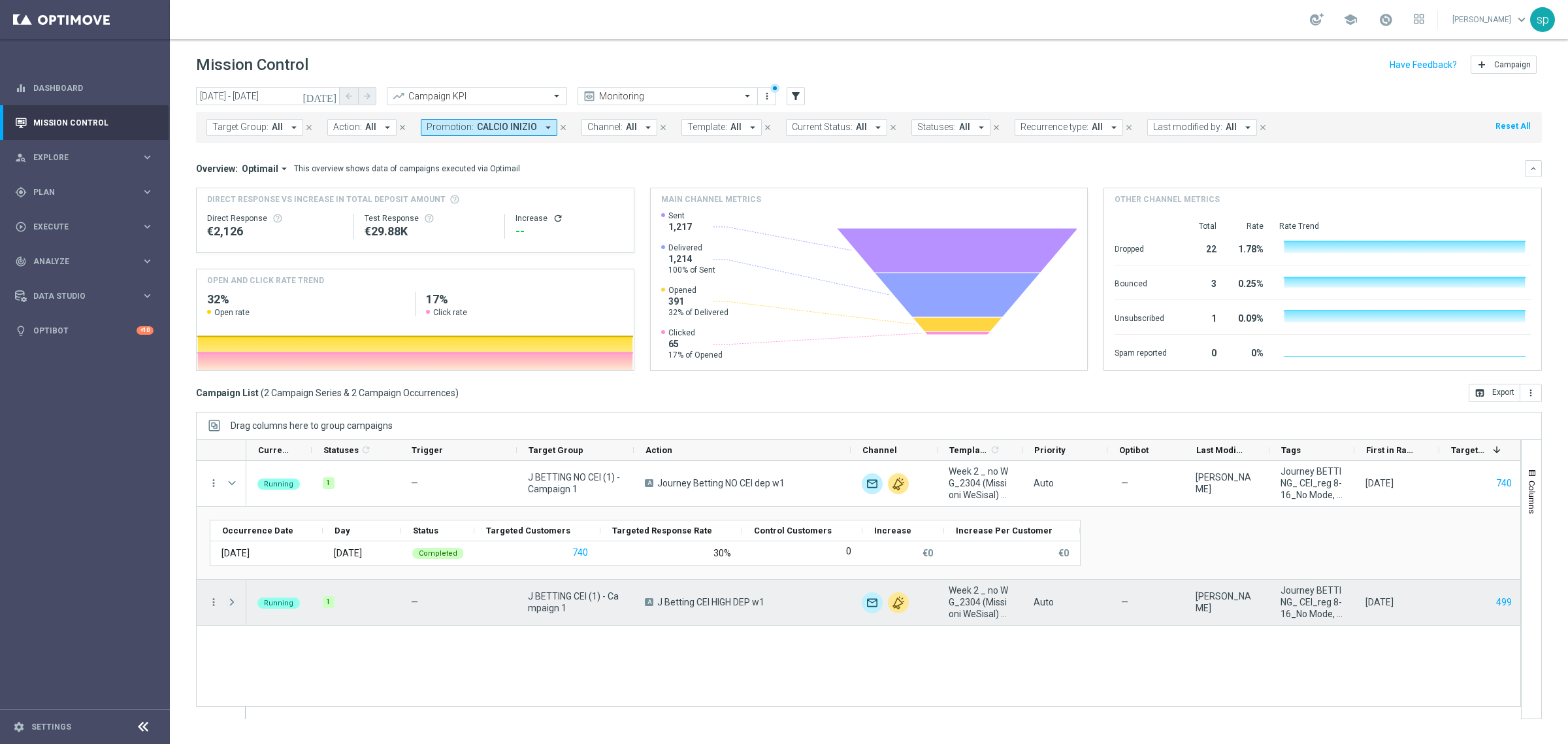
click at [230, 515] on span at bounding box center [231, 601] width 12 height 10
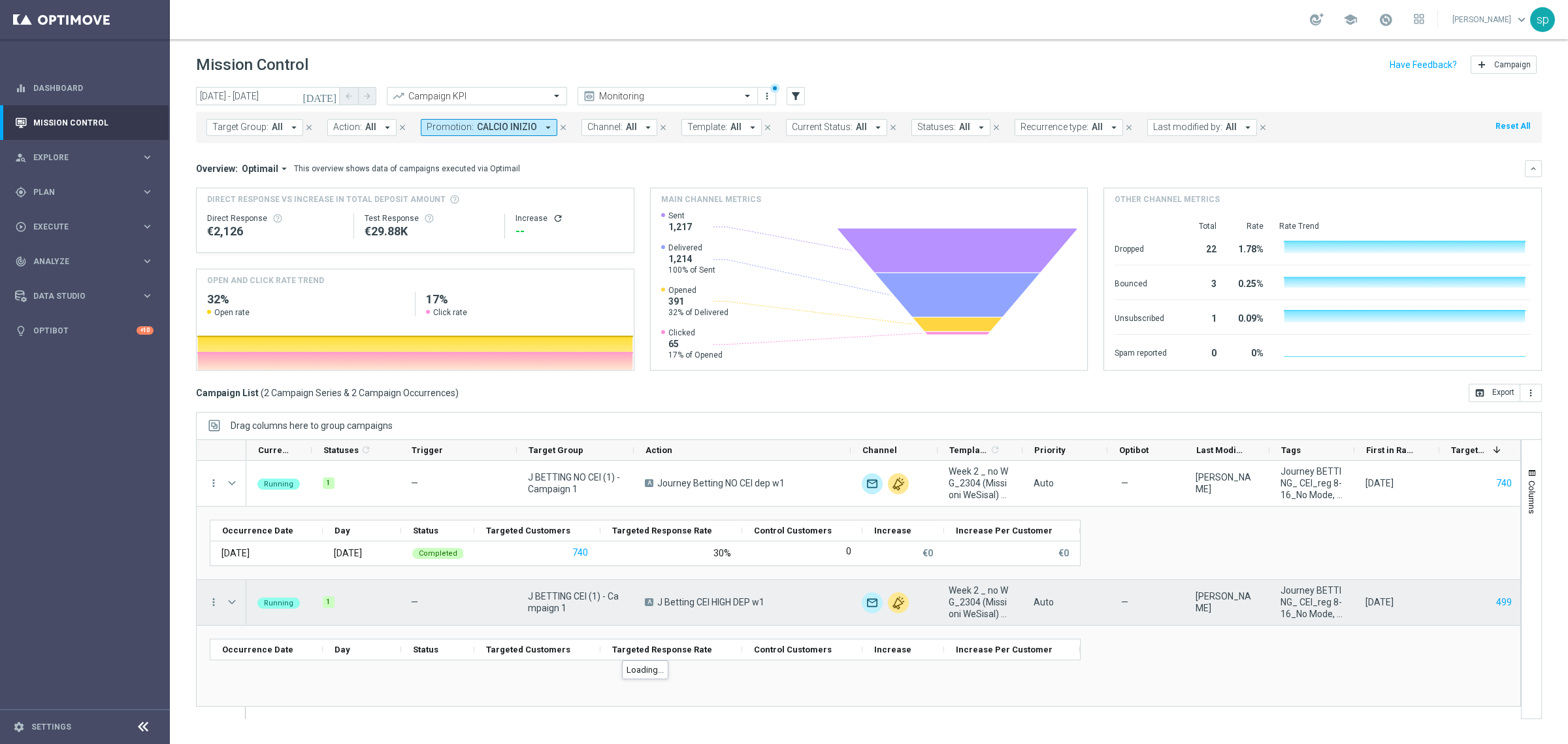
click at [230, 515] on span at bounding box center [231, 601] width 12 height 10
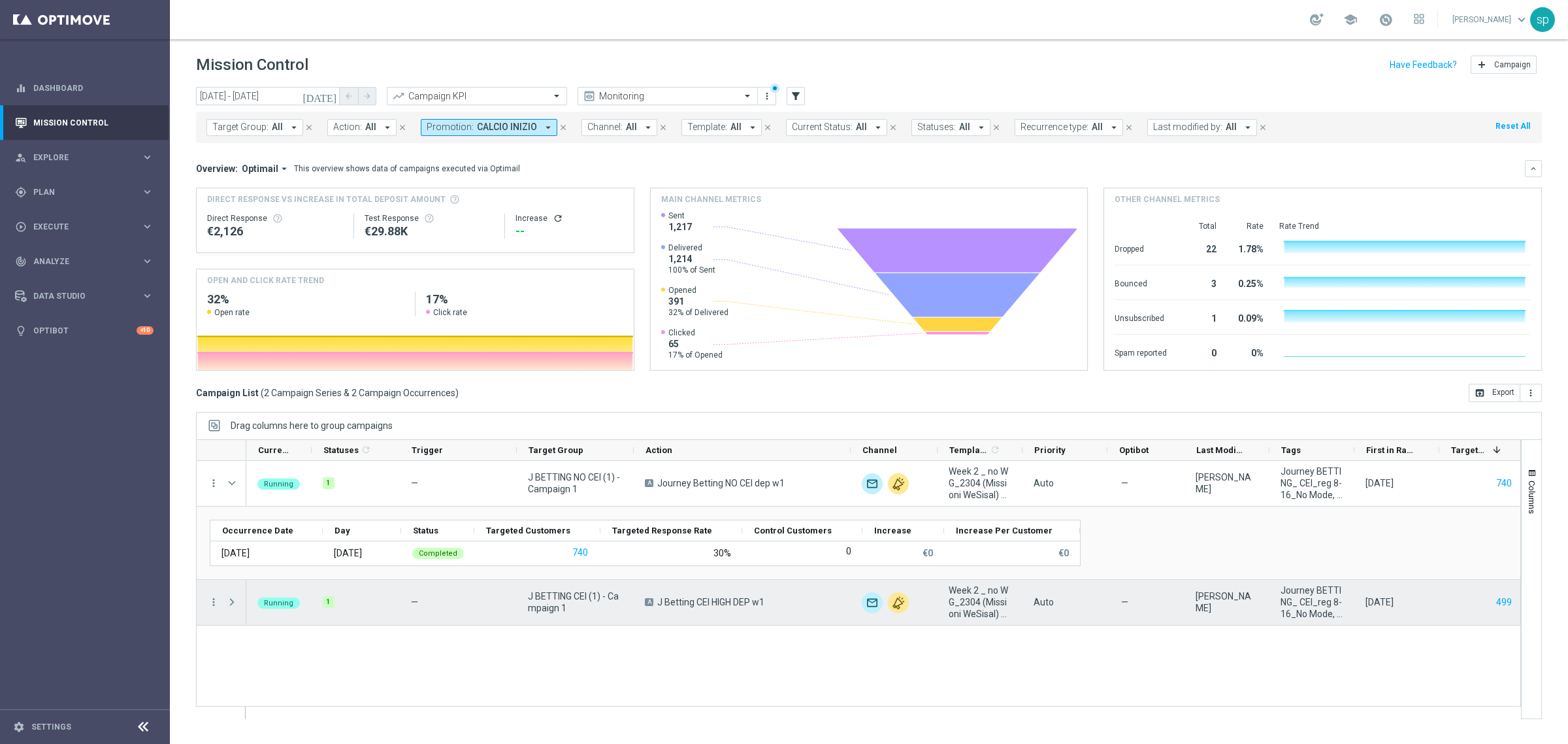
click at [229, 515] on span at bounding box center [231, 601] width 12 height 10
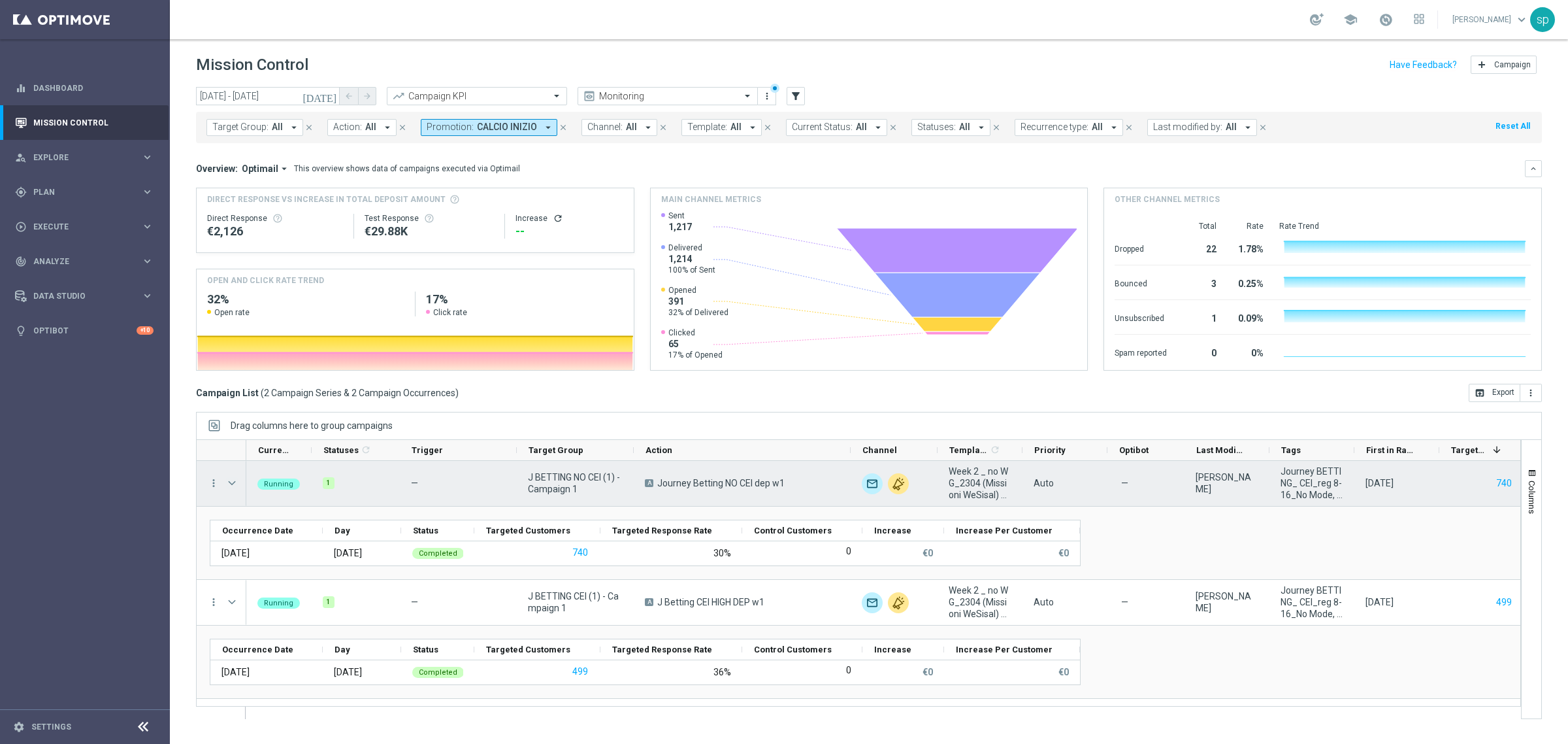
click at [230, 484] on span at bounding box center [231, 482] width 12 height 10
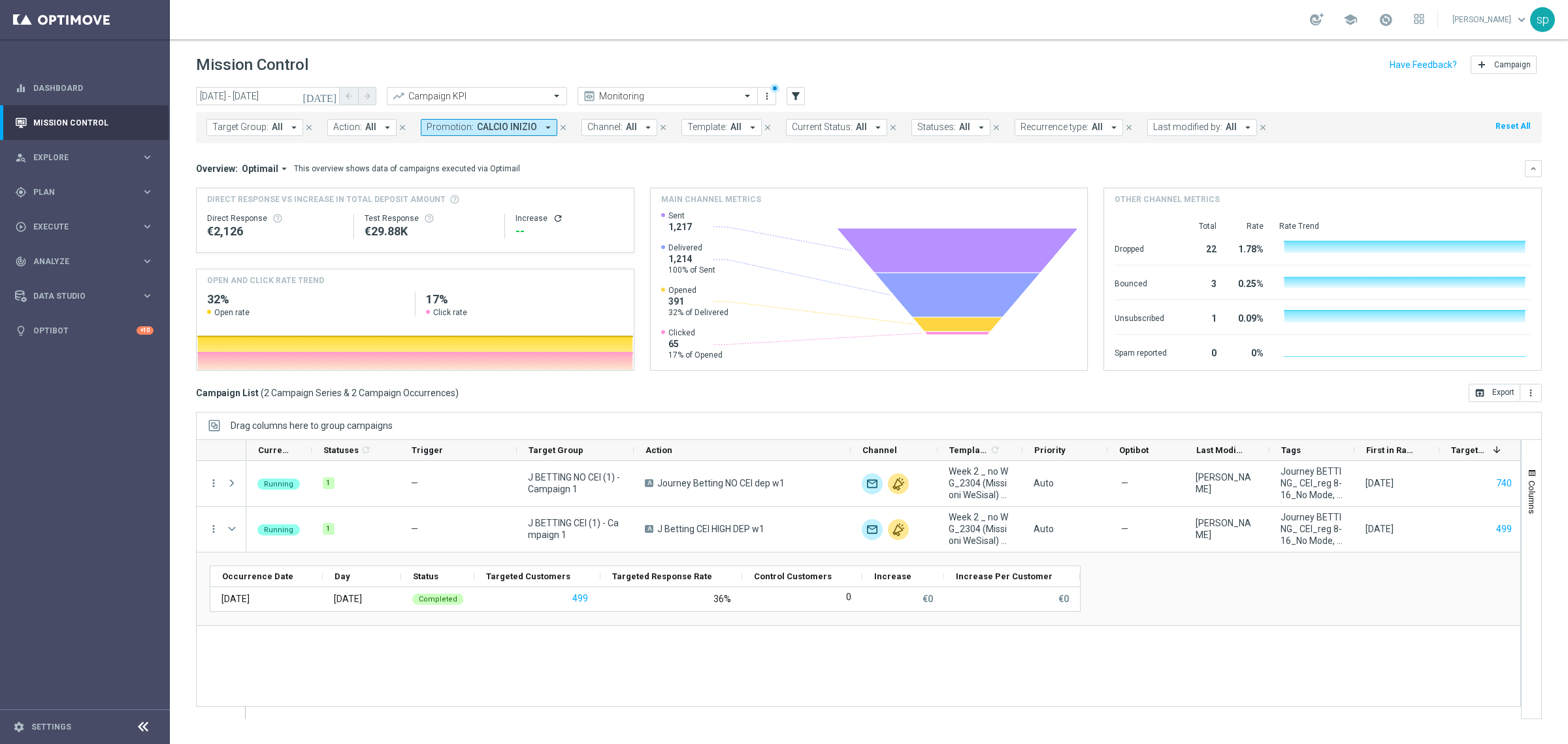
click at [481, 126] on span "CALCIO INIZIO" at bounding box center [507, 127] width 60 height 11
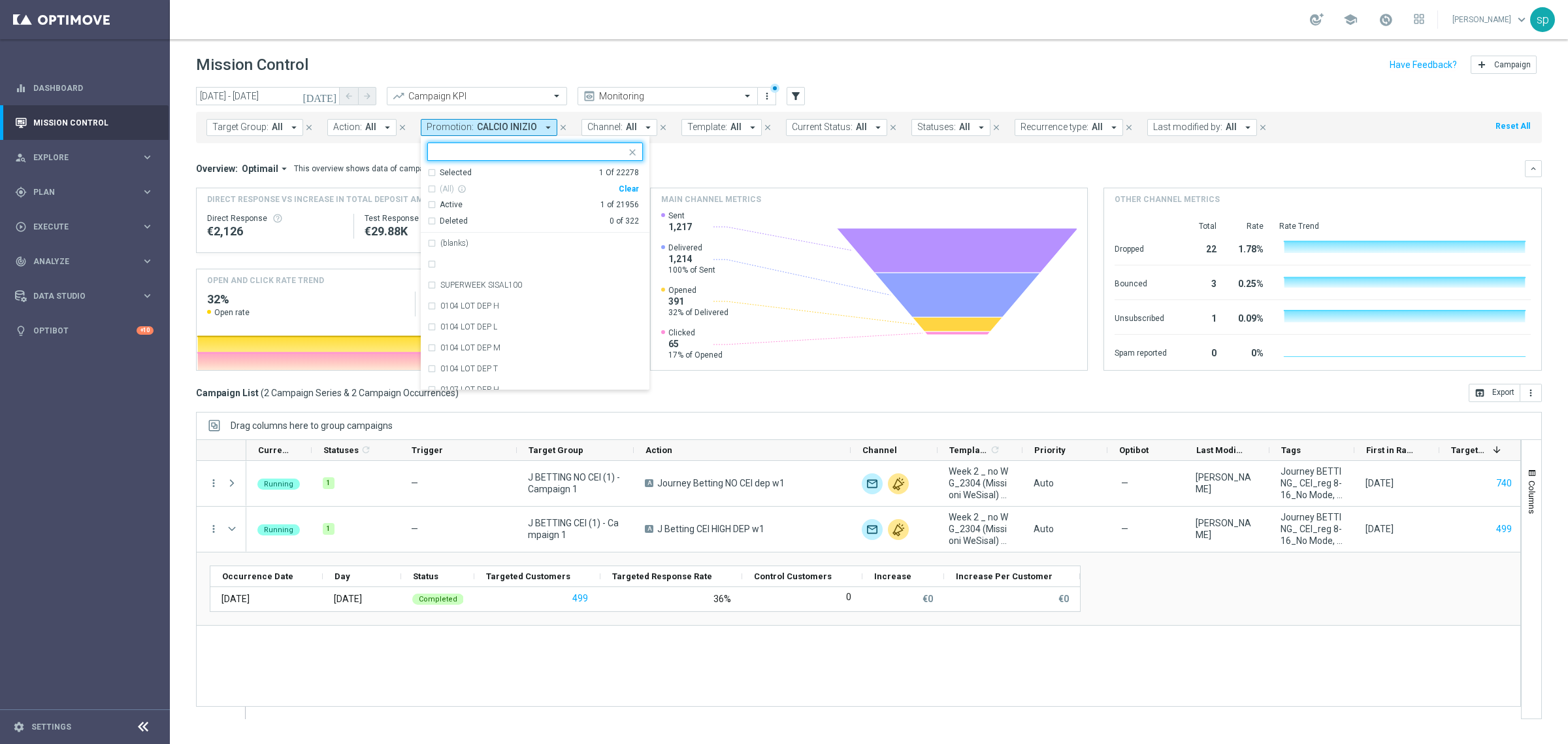
click at [0, 0] on div "Clear" at bounding box center [0, 0] width 0 height 0
click at [515, 125] on span "CALCIO INIZIO" at bounding box center [507, 127] width 60 height 11
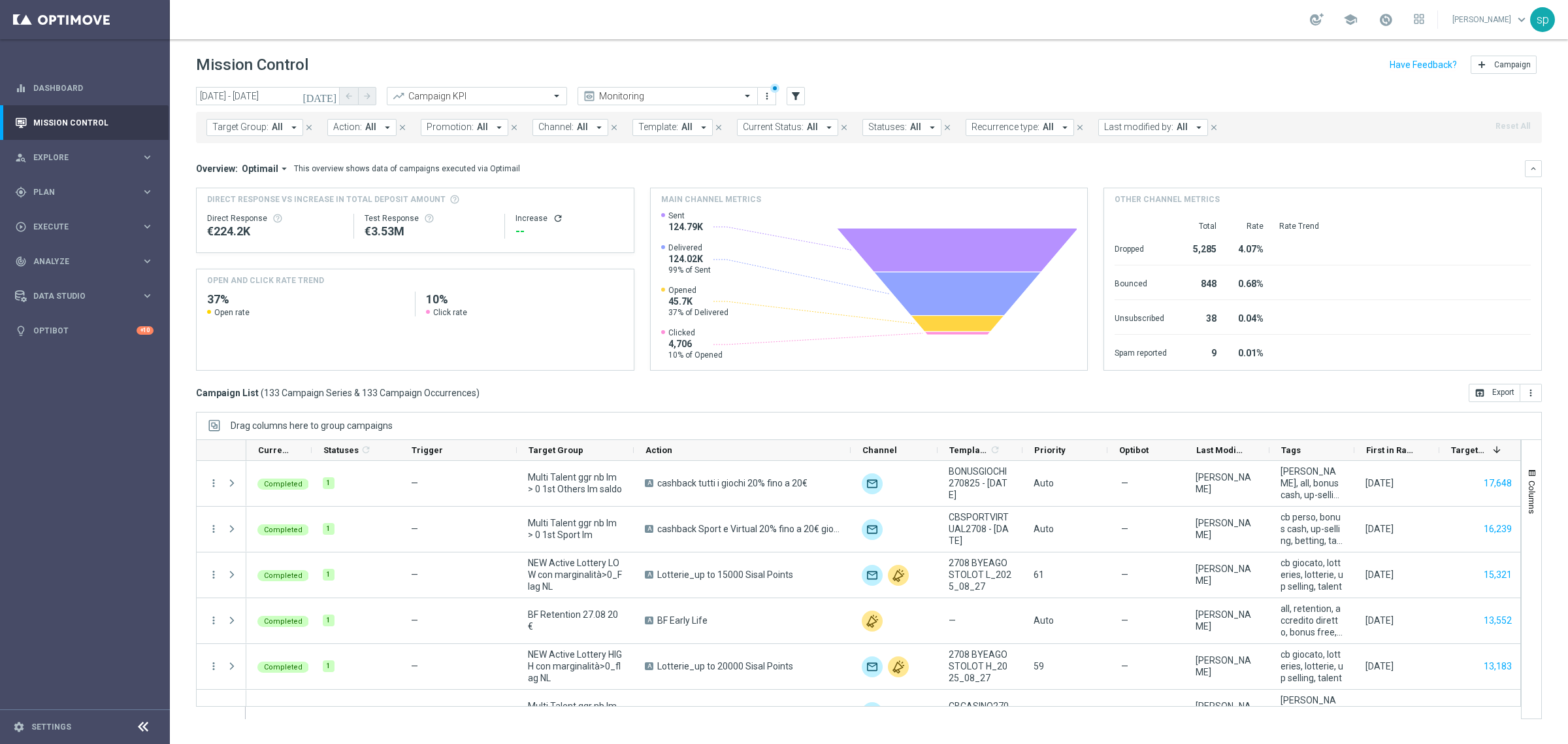
click at [477, 122] on span "All" at bounding box center [483, 127] width 11 height 11
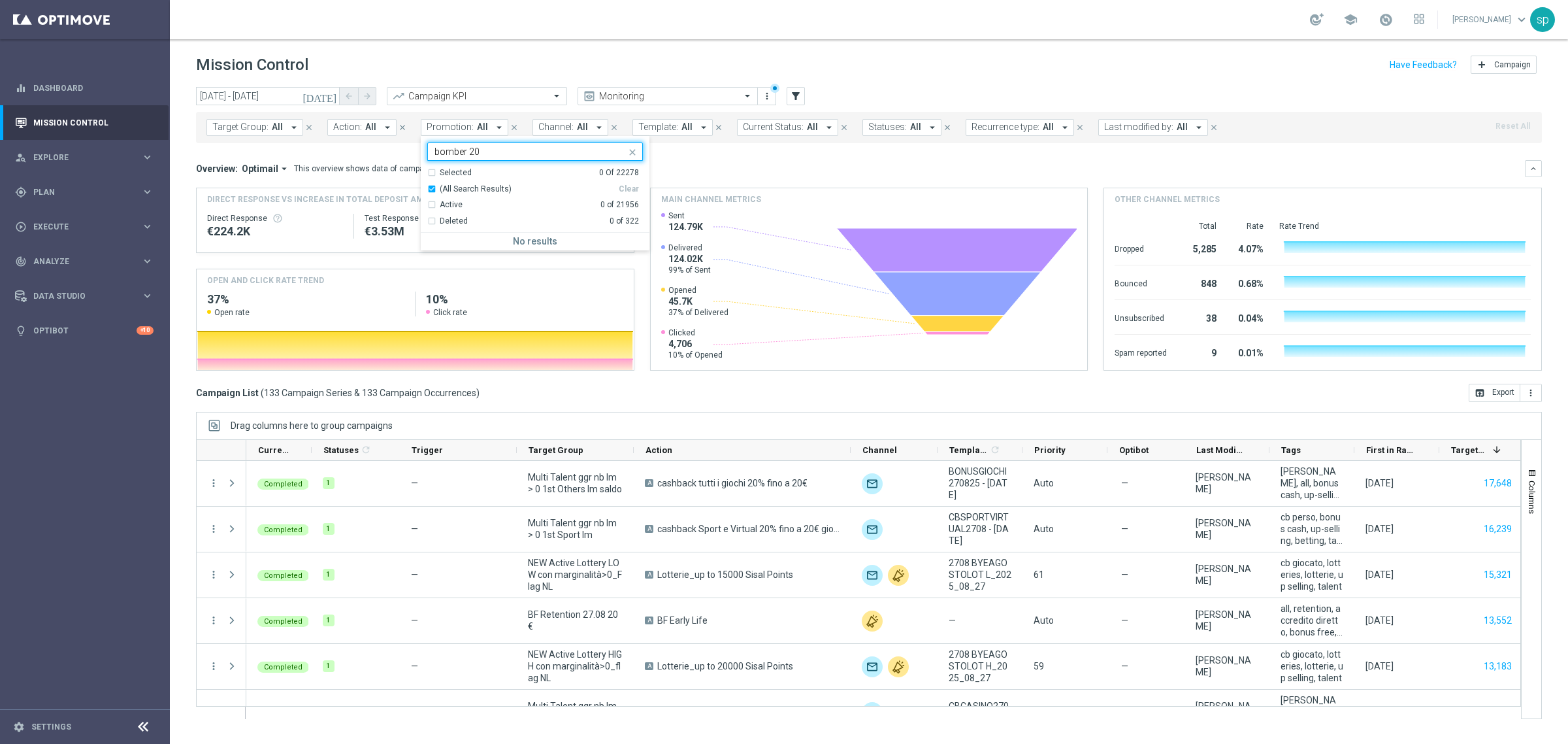
type input "bomber 20"
click at [720, 157] on mini-dashboard "Overview: Optimail arrow_drop_down This overview shows data of campaigns execut…" at bounding box center [869, 263] width 1345 height 240
click at [477, 121] on span "All" at bounding box center [483, 127] width 11 height 11
click at [496, 243] on div "BOMBER20" at bounding box center [542, 243] width 203 height 8
type input "bomber"
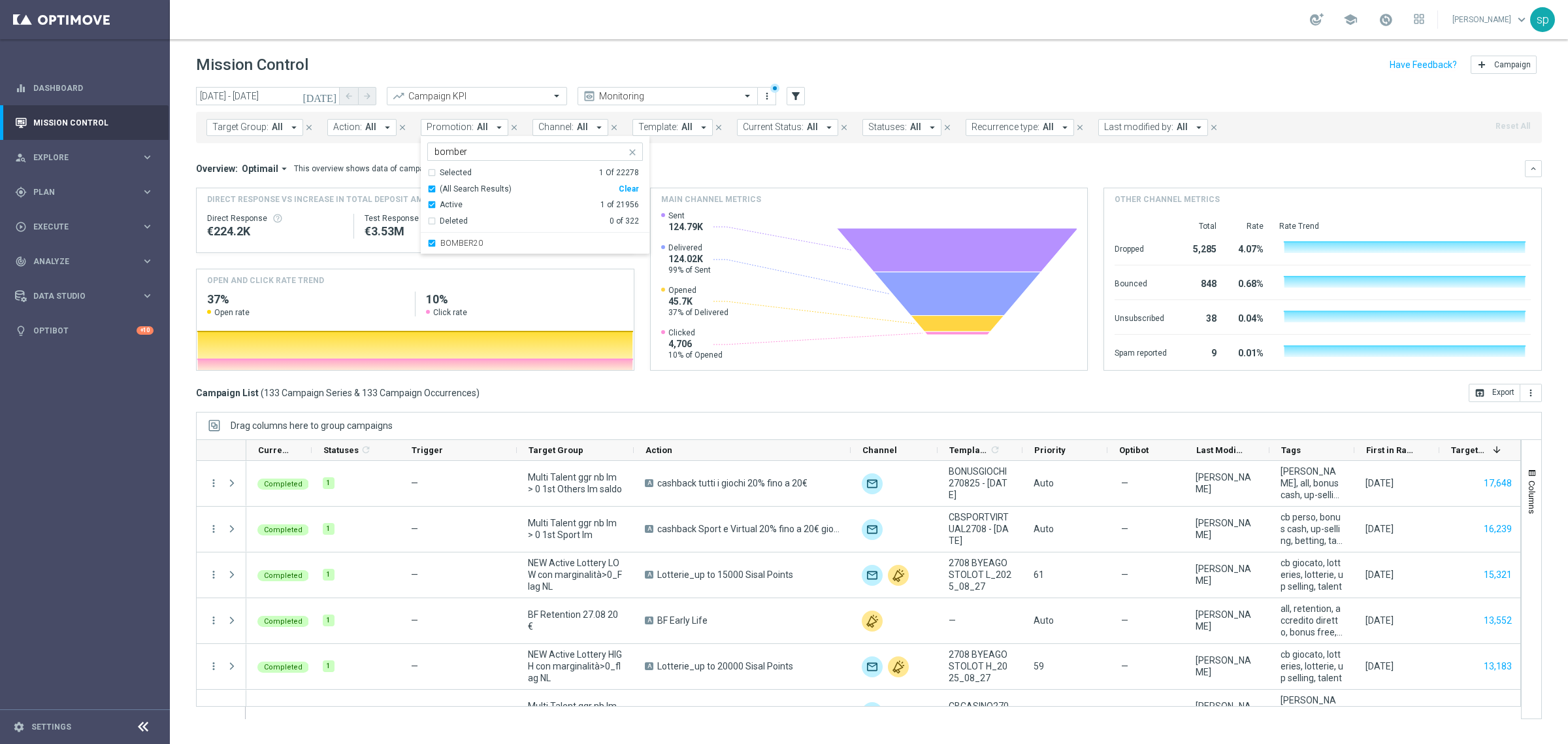
click at [673, 165] on div "Overview: Optimail arrow_drop_down This overview shows data of campaigns execut…" at bounding box center [860, 168] width 1329 height 12
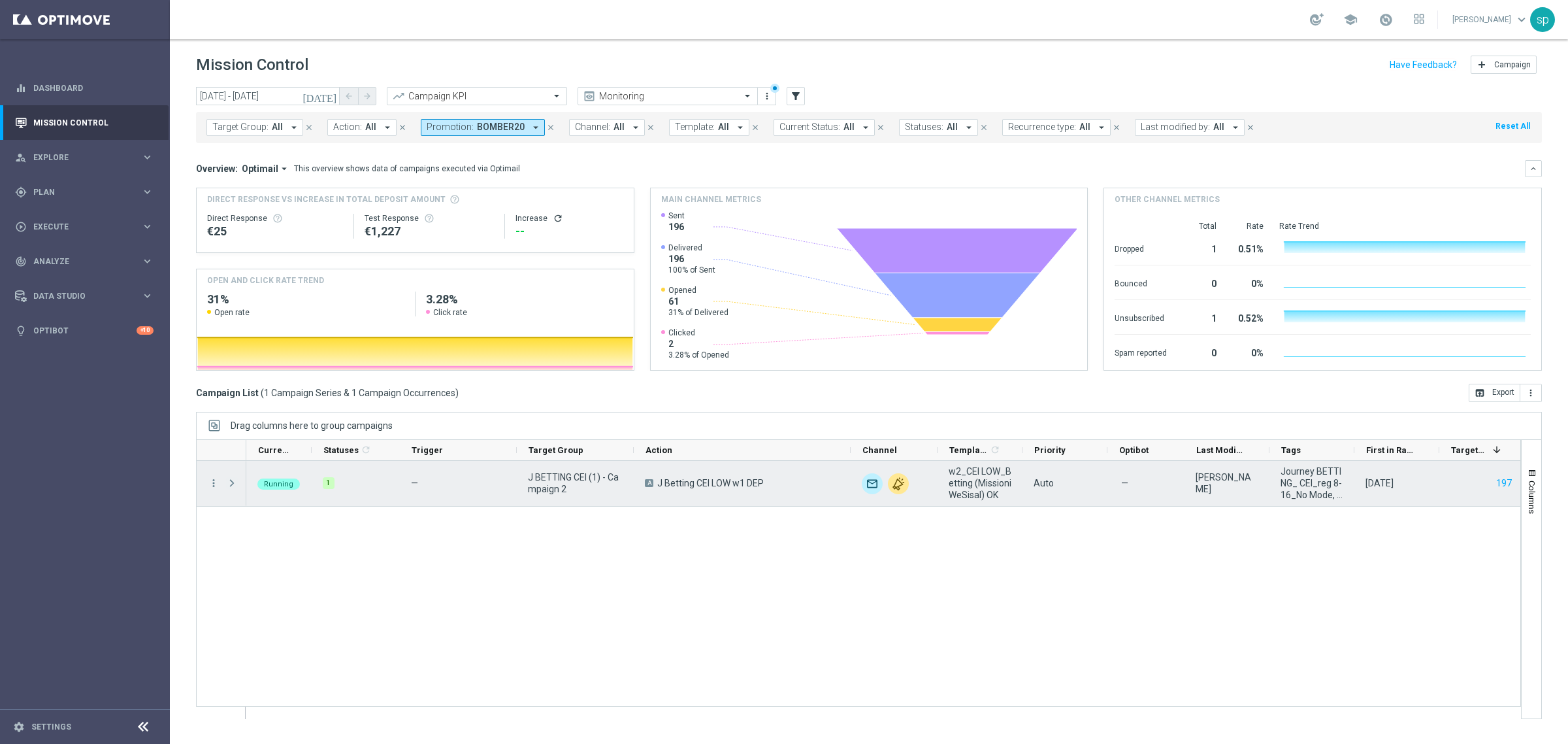
click at [233, 481] on span at bounding box center [231, 482] width 12 height 10
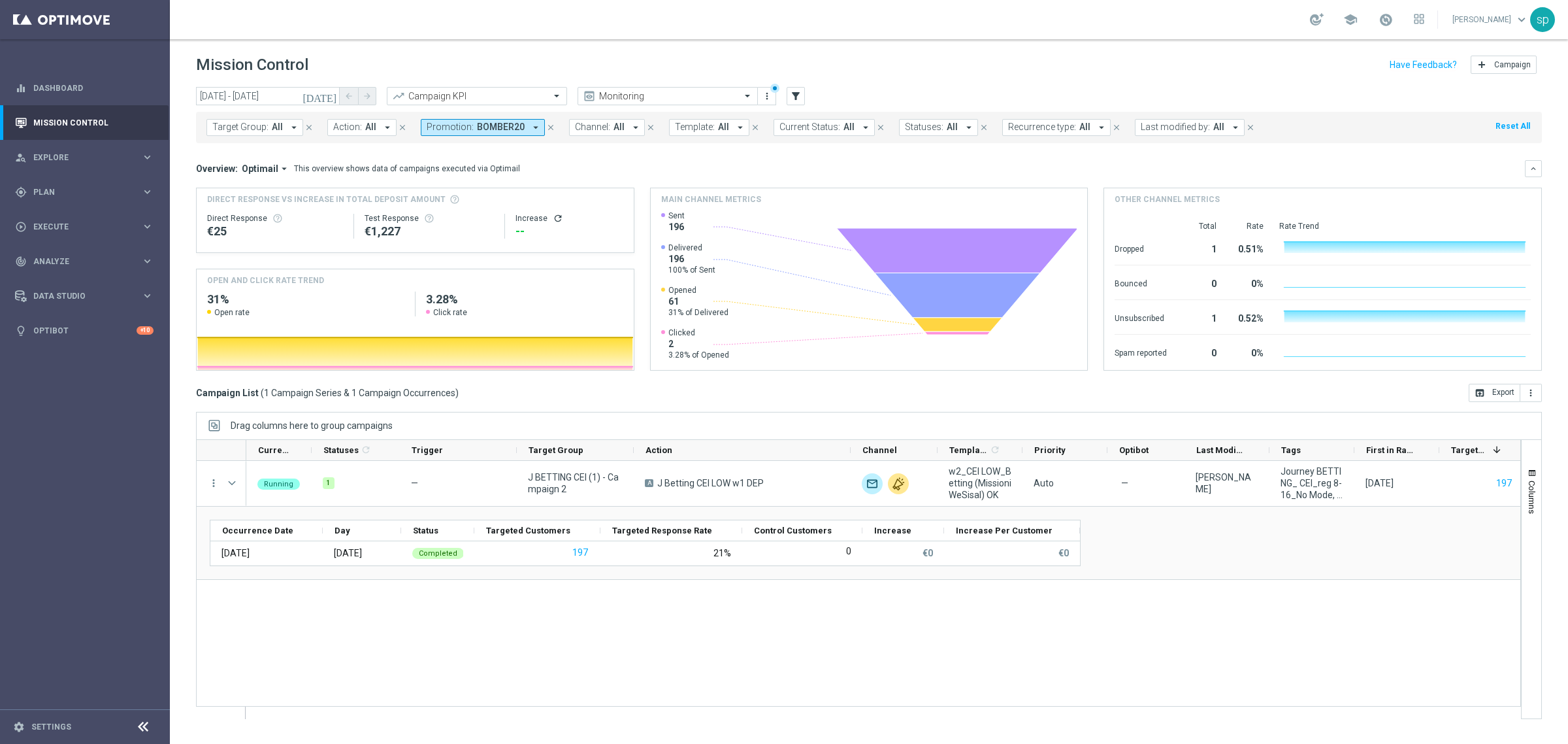
click at [259, 106] on div "Target Group: All arrow_drop_down close Action: All arrow_drop_down close Promo…" at bounding box center [869, 125] width 1345 height 37
click at [259, 97] on input "[DATE] - [DATE]" at bounding box center [268, 96] width 144 height 18
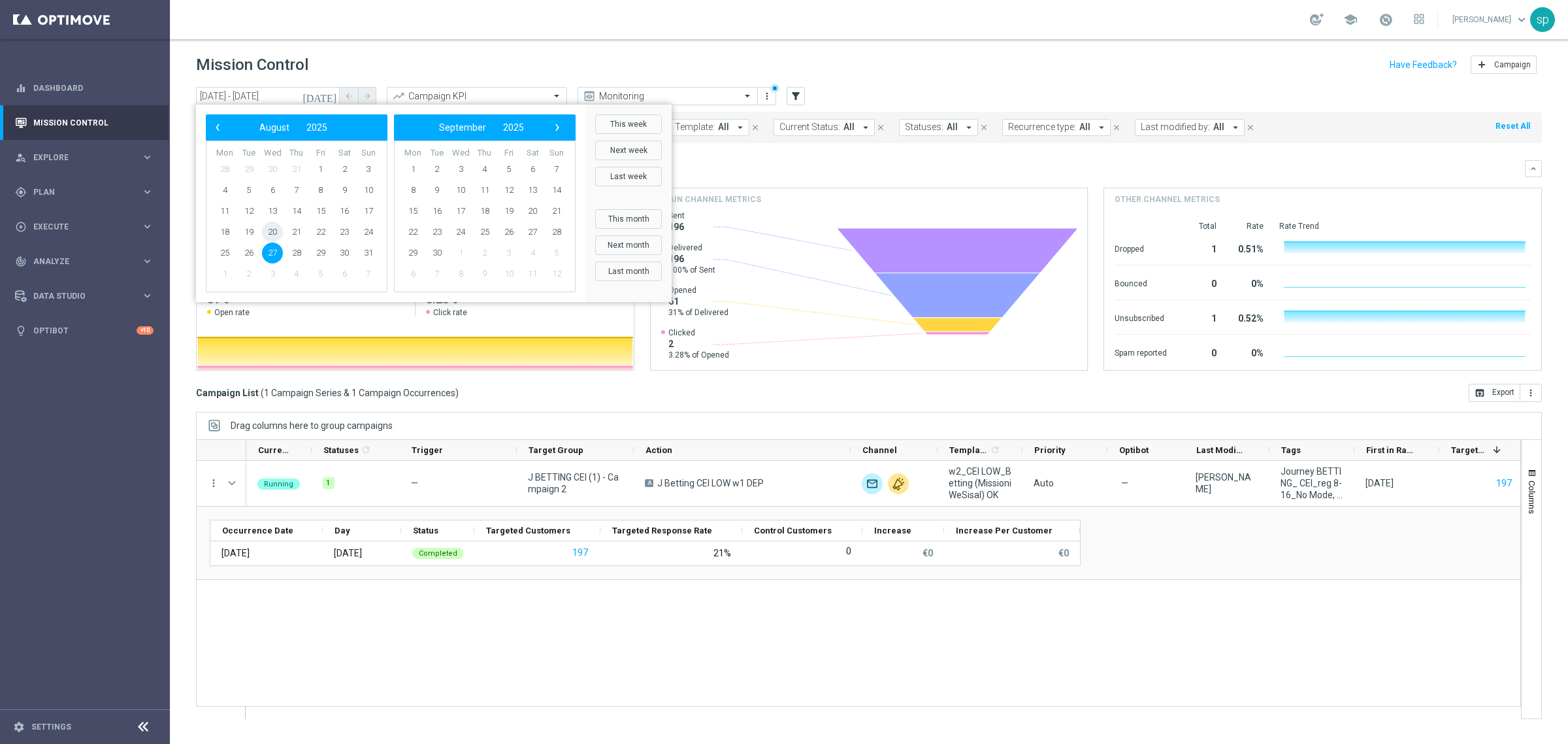
click at [275, 232] on span "20" at bounding box center [272, 232] width 21 height 21
type input "[DATE] - [DATE]"
